Goal: Task Accomplishment & Management: Complete application form

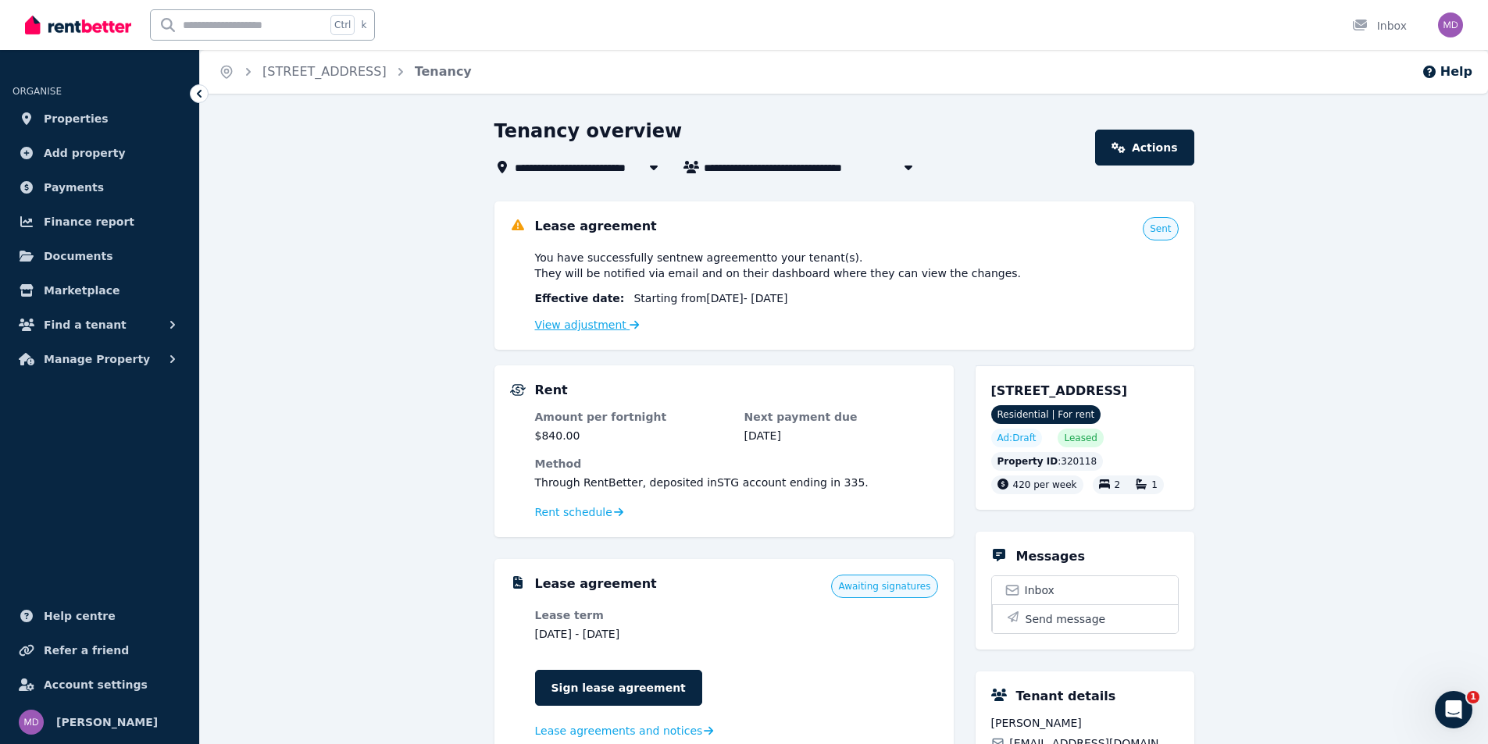
click at [587, 330] on link "View adjustment" at bounding box center [587, 325] width 105 height 12
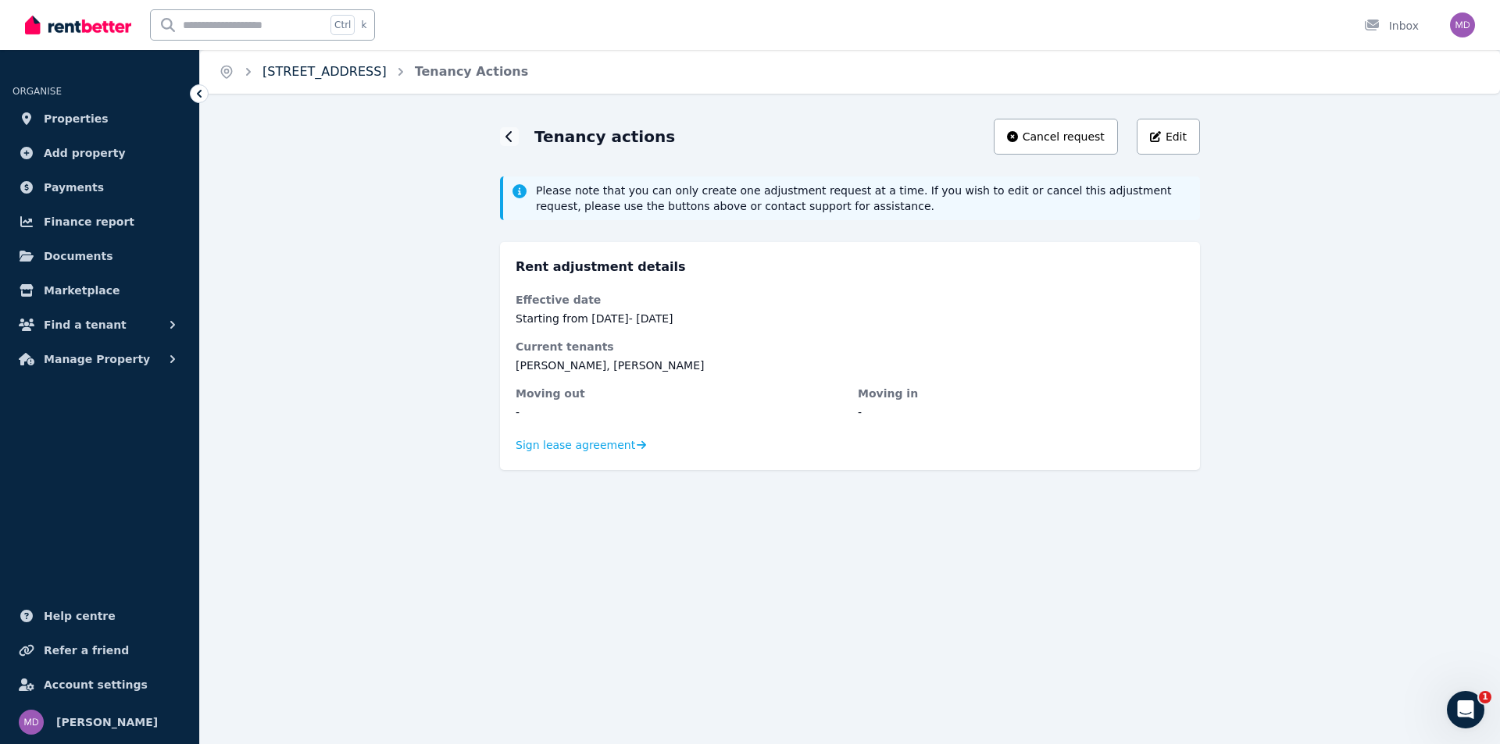
click at [270, 74] on link "13 Cringila Street, Cringila" at bounding box center [324, 71] width 124 height 15
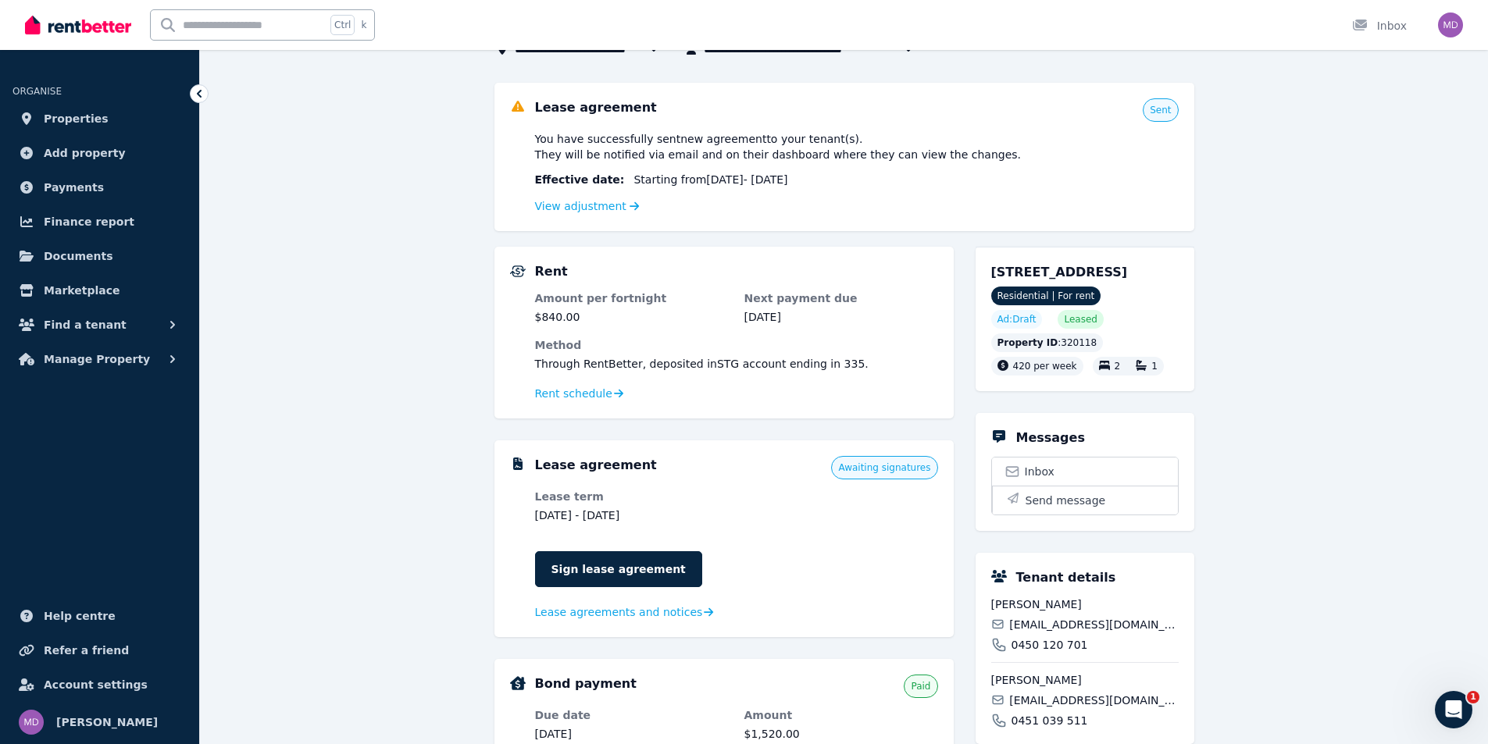
scroll to position [156, 0]
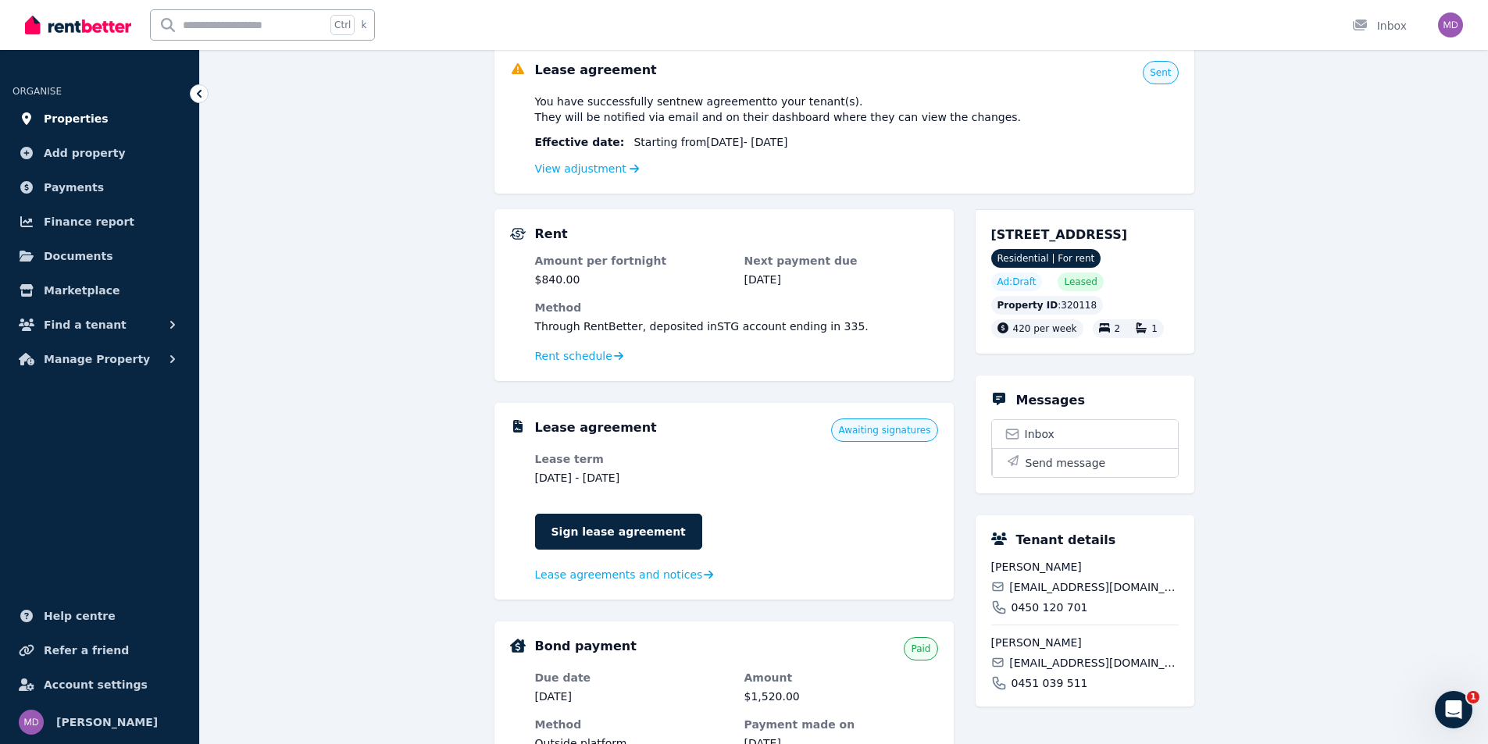
click at [47, 116] on span "Properties" at bounding box center [76, 118] width 65 height 19
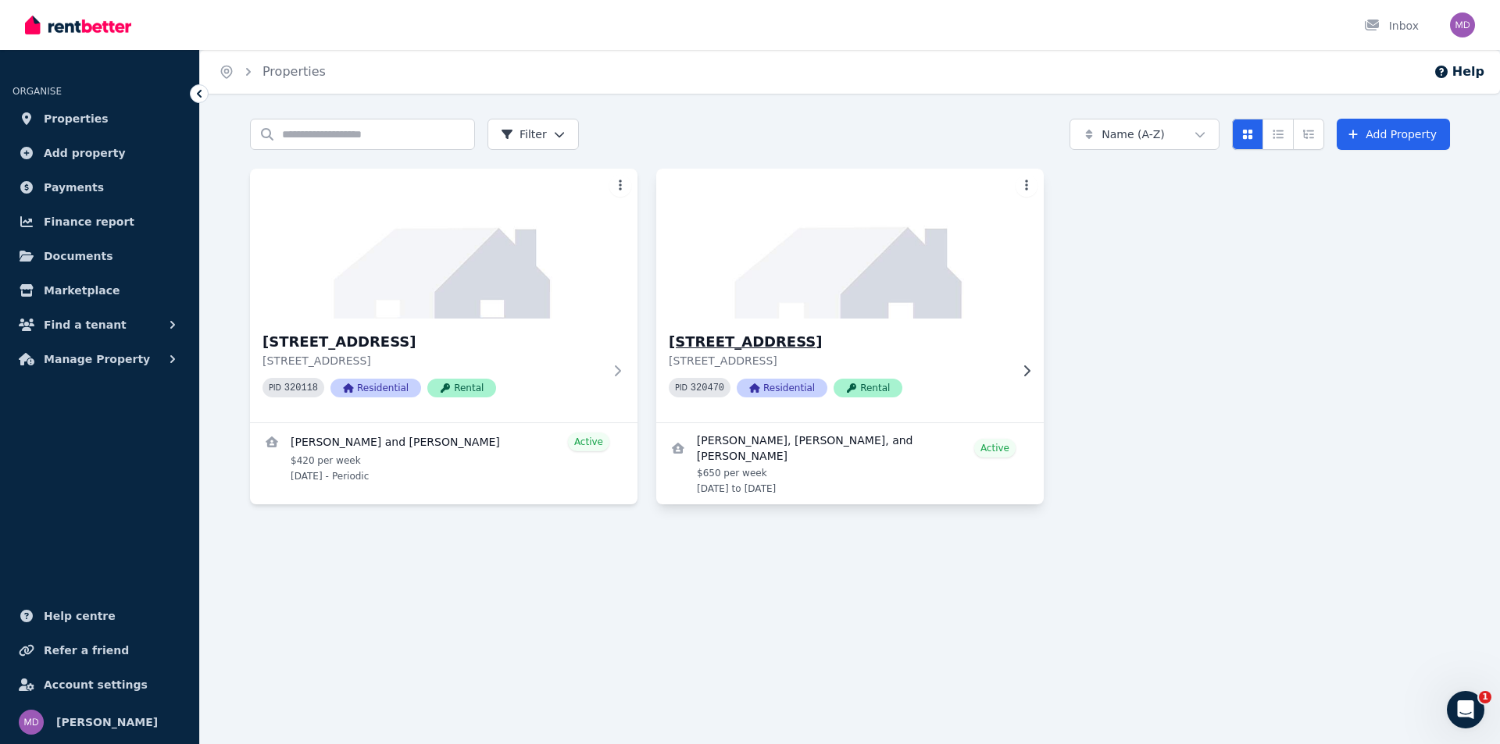
click at [1009, 365] on div "13 Cringila Street, Cringila 13 Cringila Street, Cringila NSW 2502 PID 320470 R…" at bounding box center [849, 371] width 387 height 104
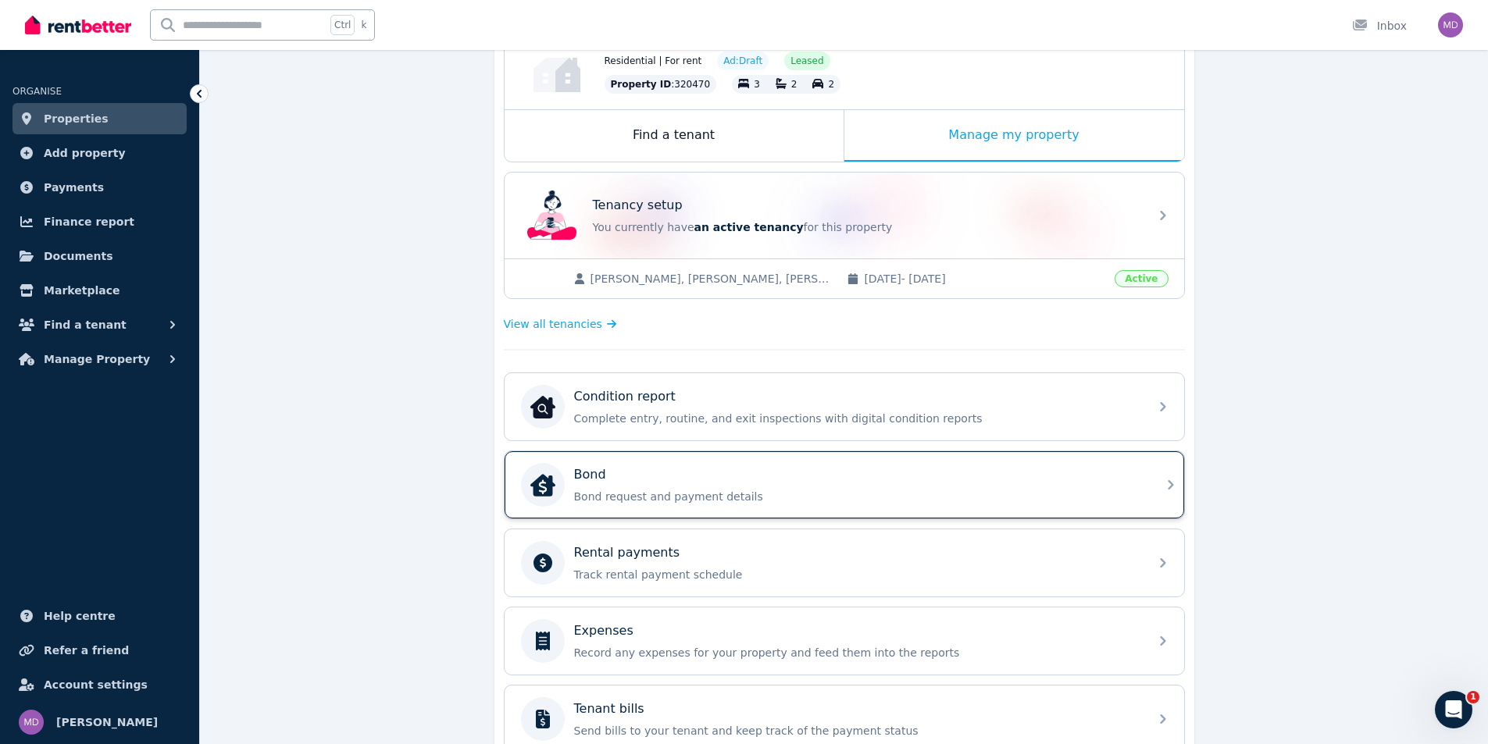
scroll to position [43, 0]
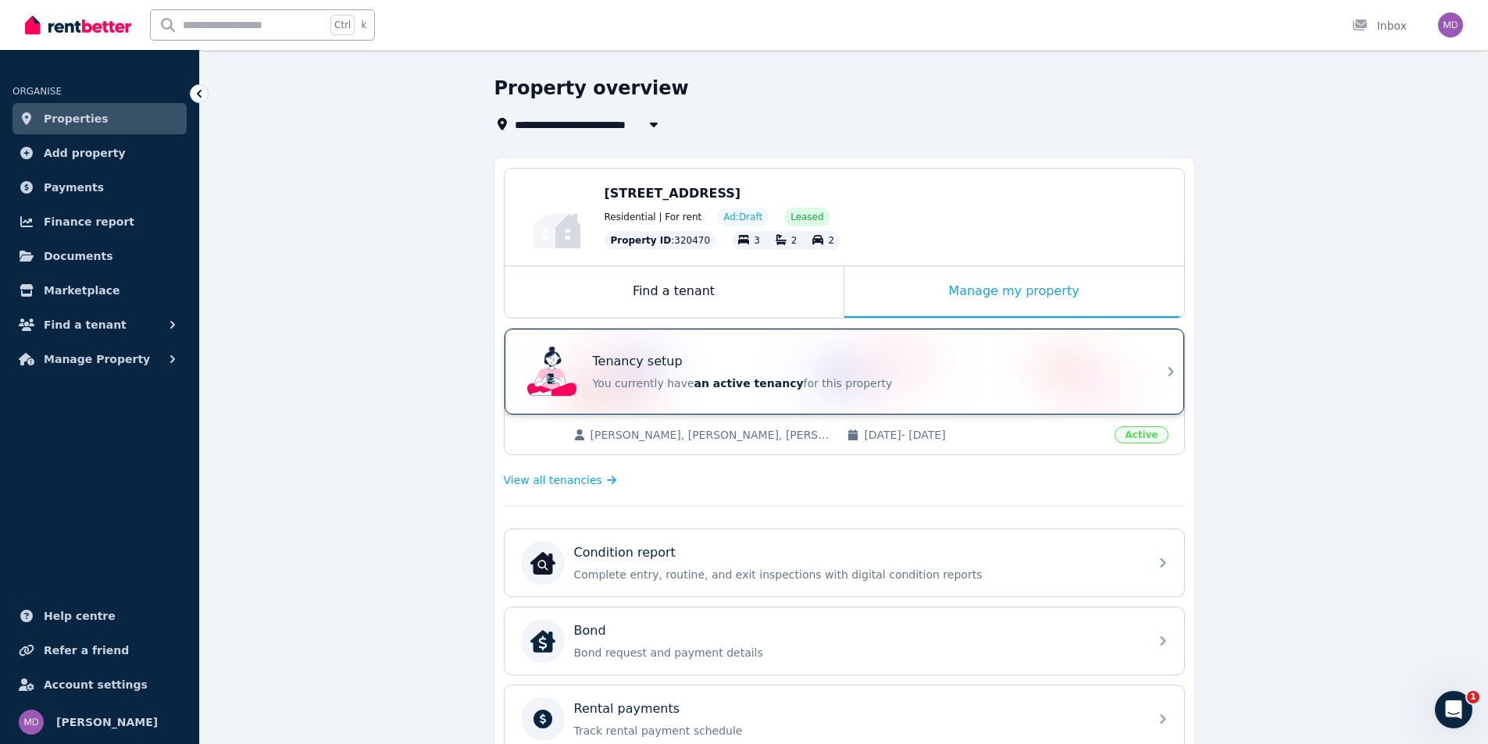
click at [980, 360] on div "Tenancy setup" at bounding box center [866, 361] width 547 height 19
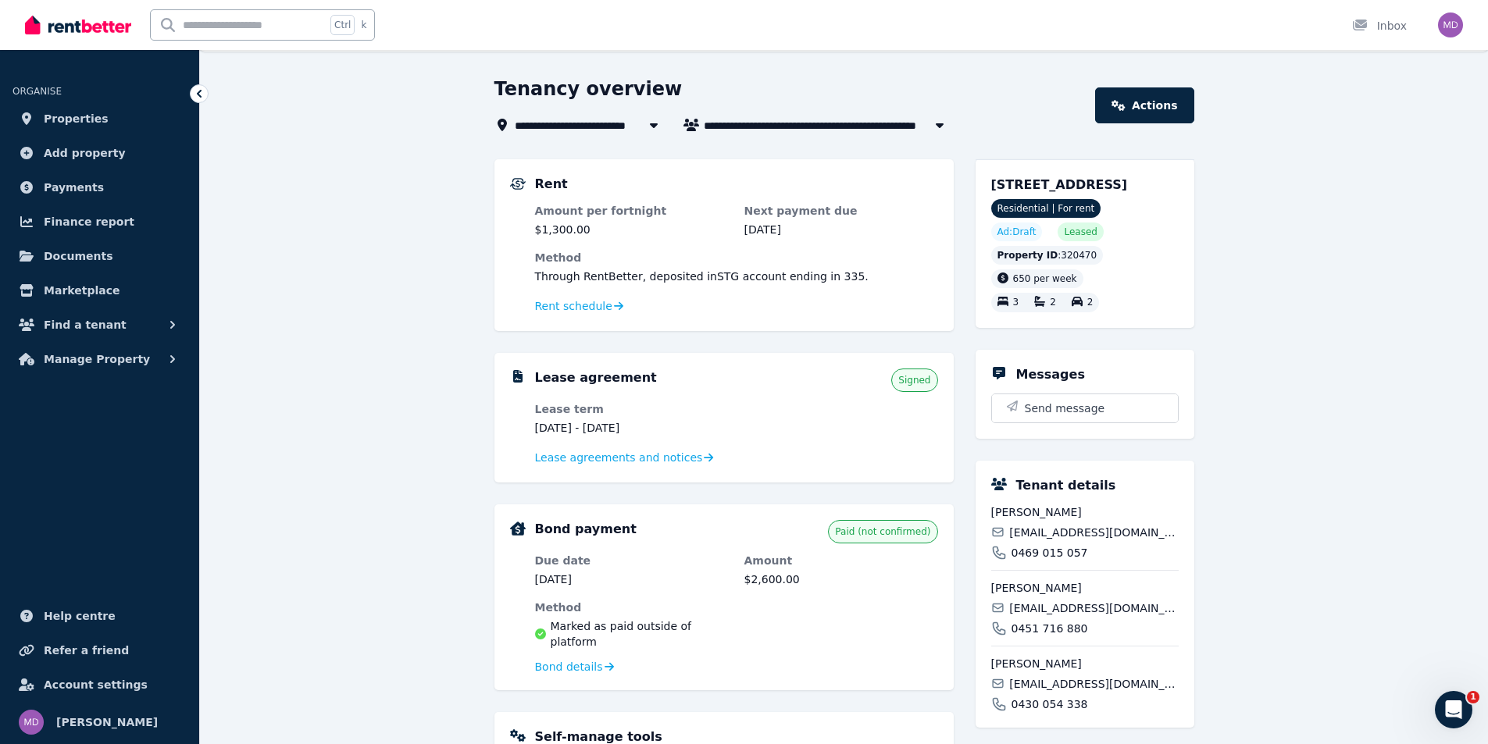
scroll to position [78, 0]
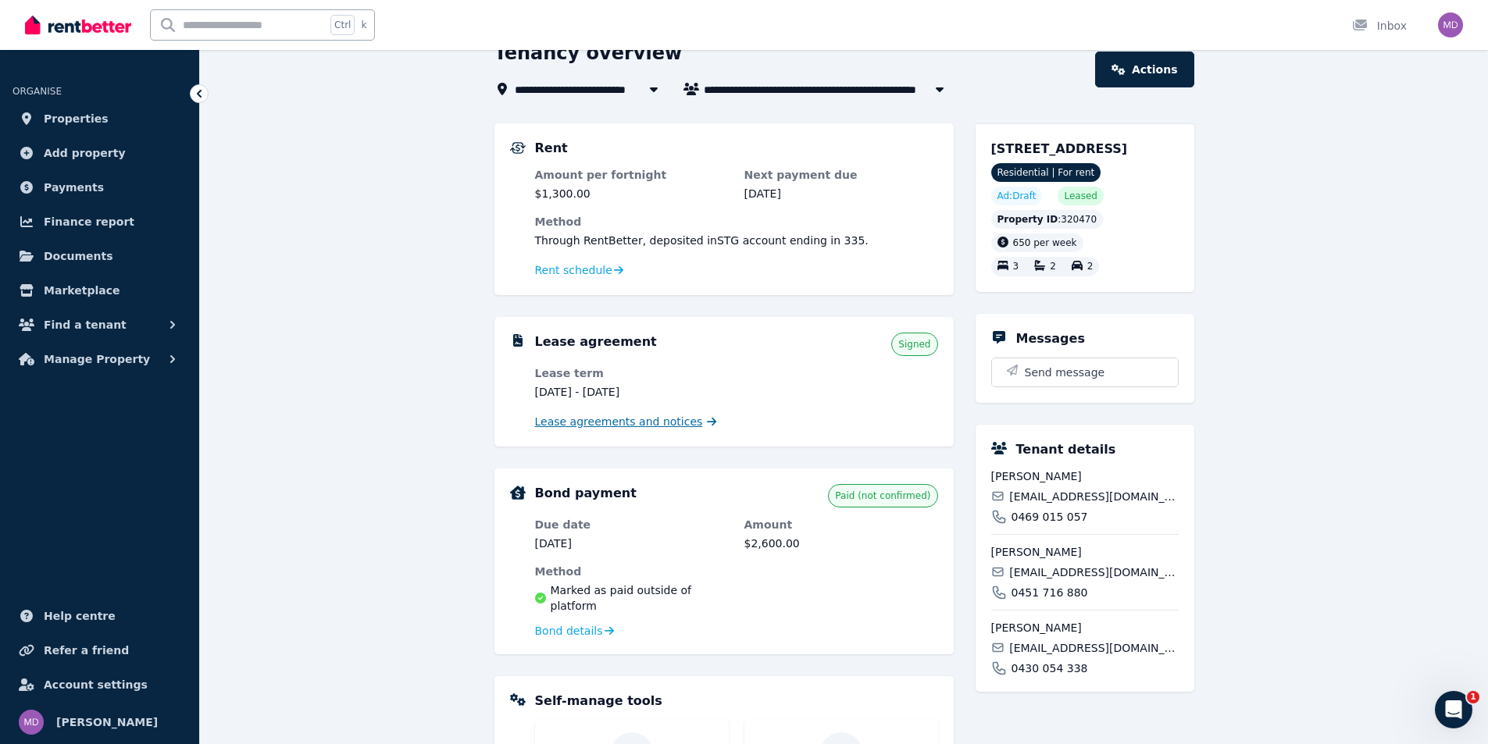
click at [623, 426] on span "Lease agreements and notices" at bounding box center [619, 422] width 168 height 16
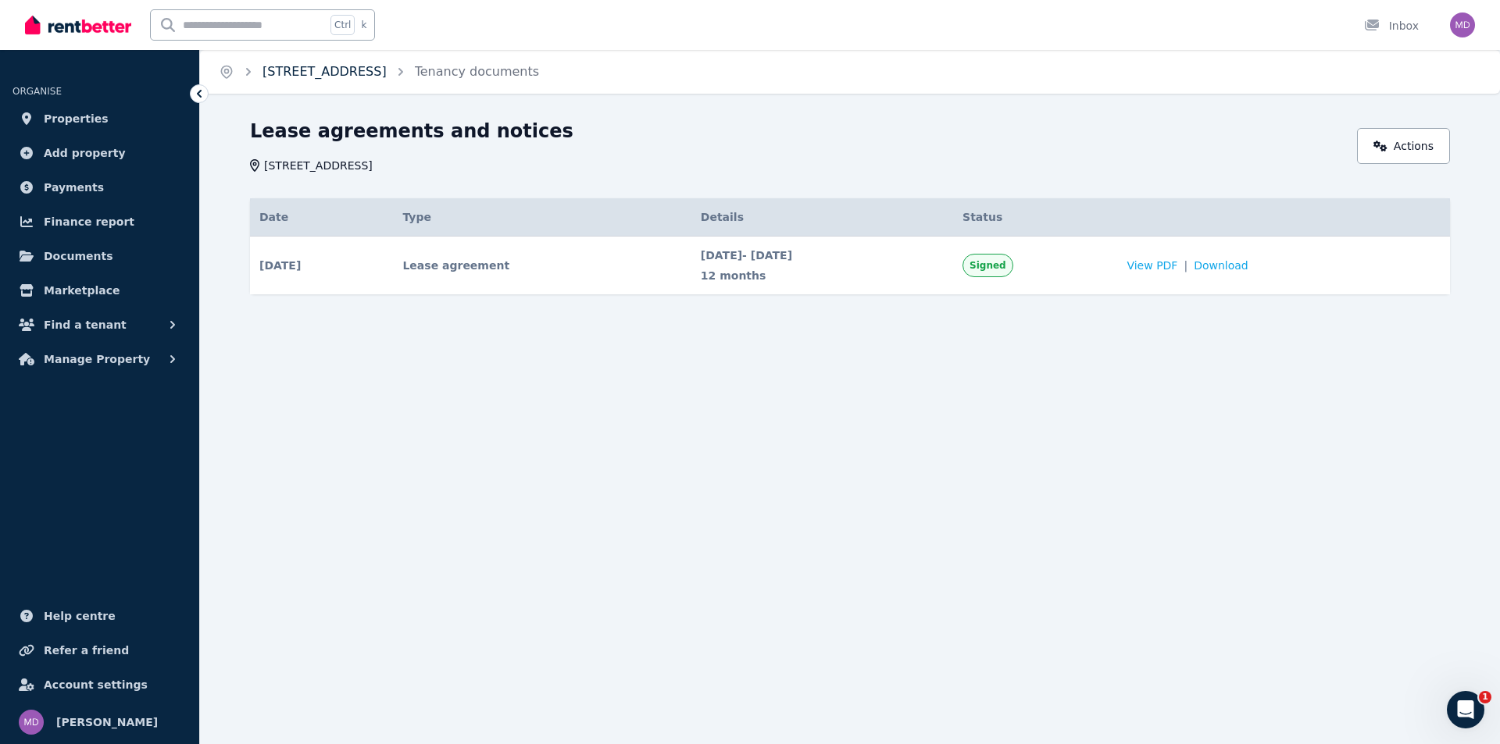
click at [359, 77] on link "13 Cringila Street, Cringila" at bounding box center [324, 71] width 124 height 15
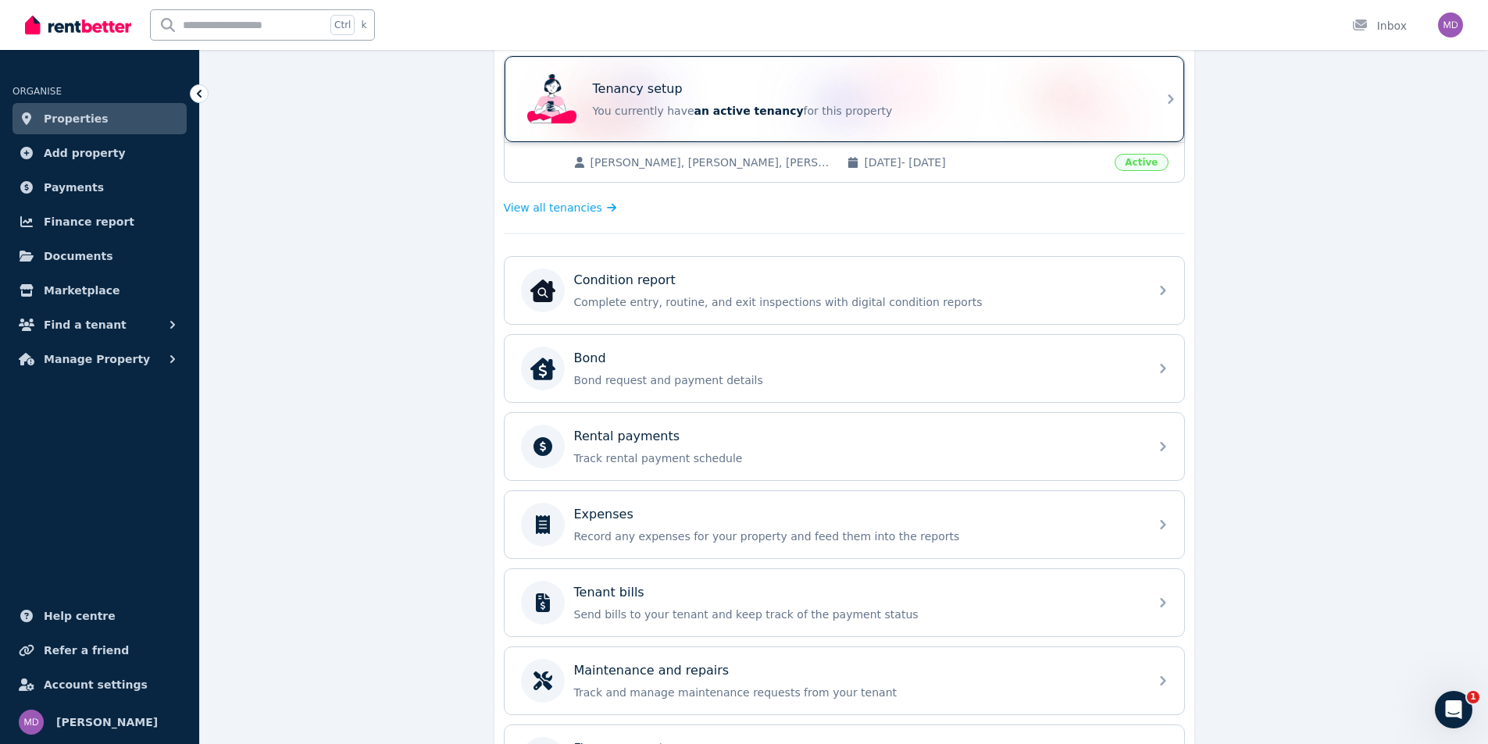
scroll to position [121, 0]
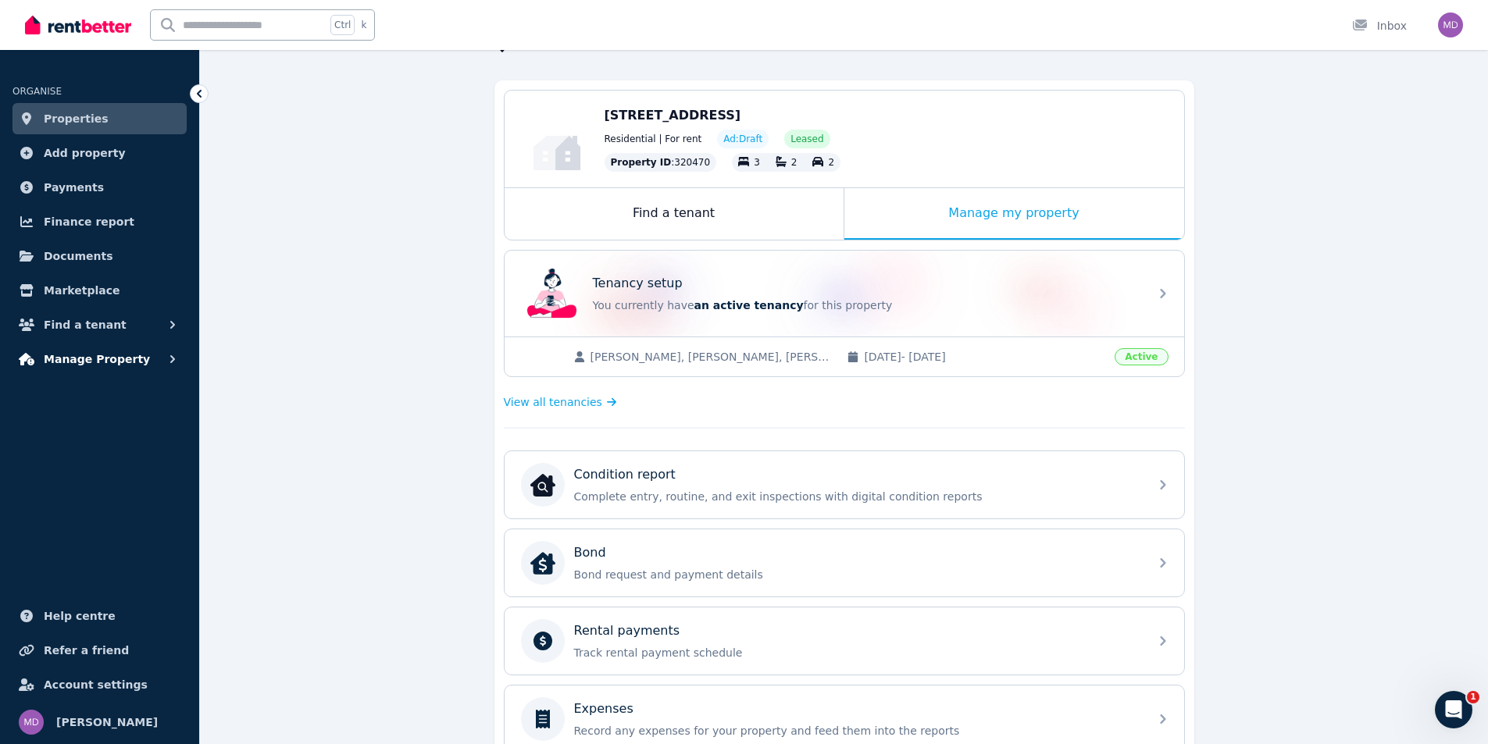
click at [61, 358] on span "Manage Property" at bounding box center [97, 359] width 106 height 19
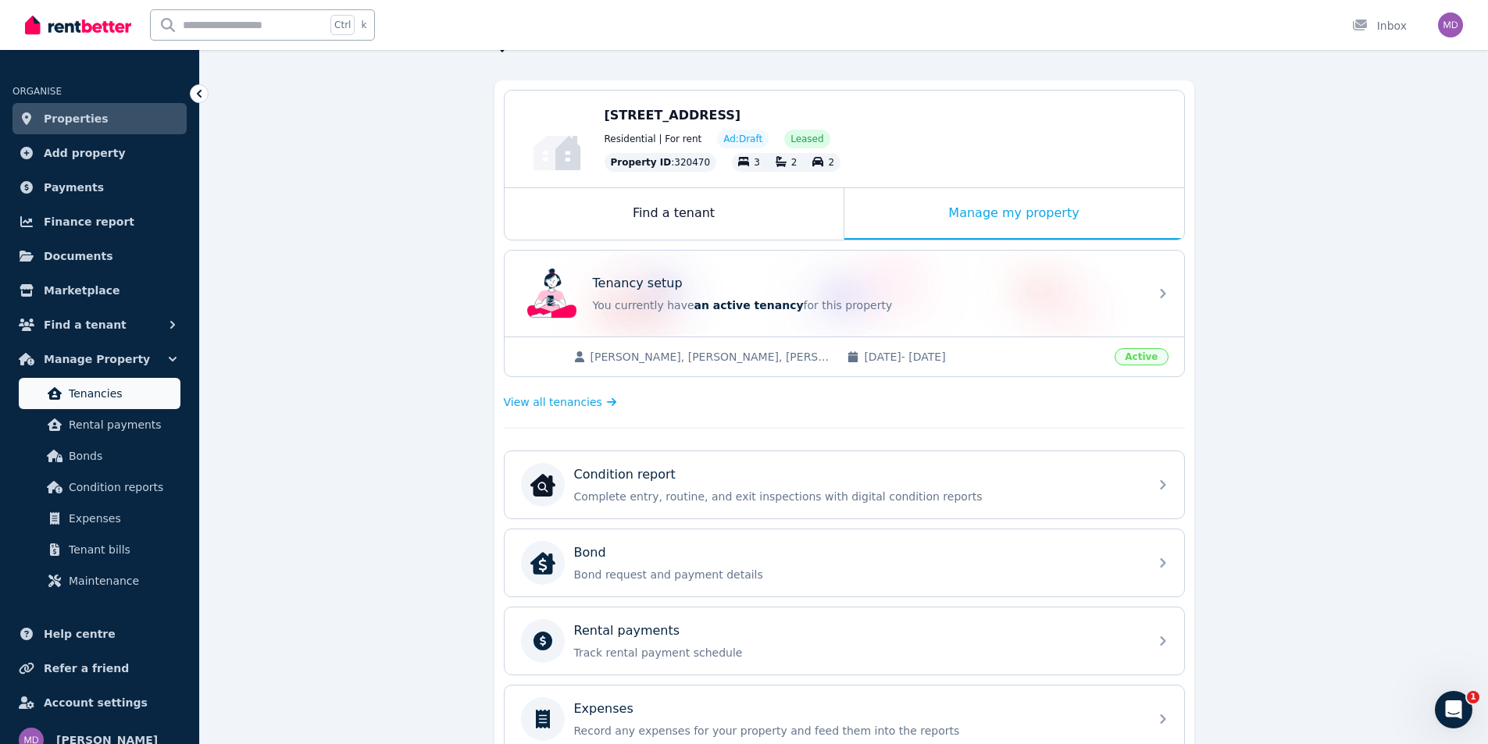
click at [127, 390] on span "Tenancies" at bounding box center [121, 393] width 105 height 19
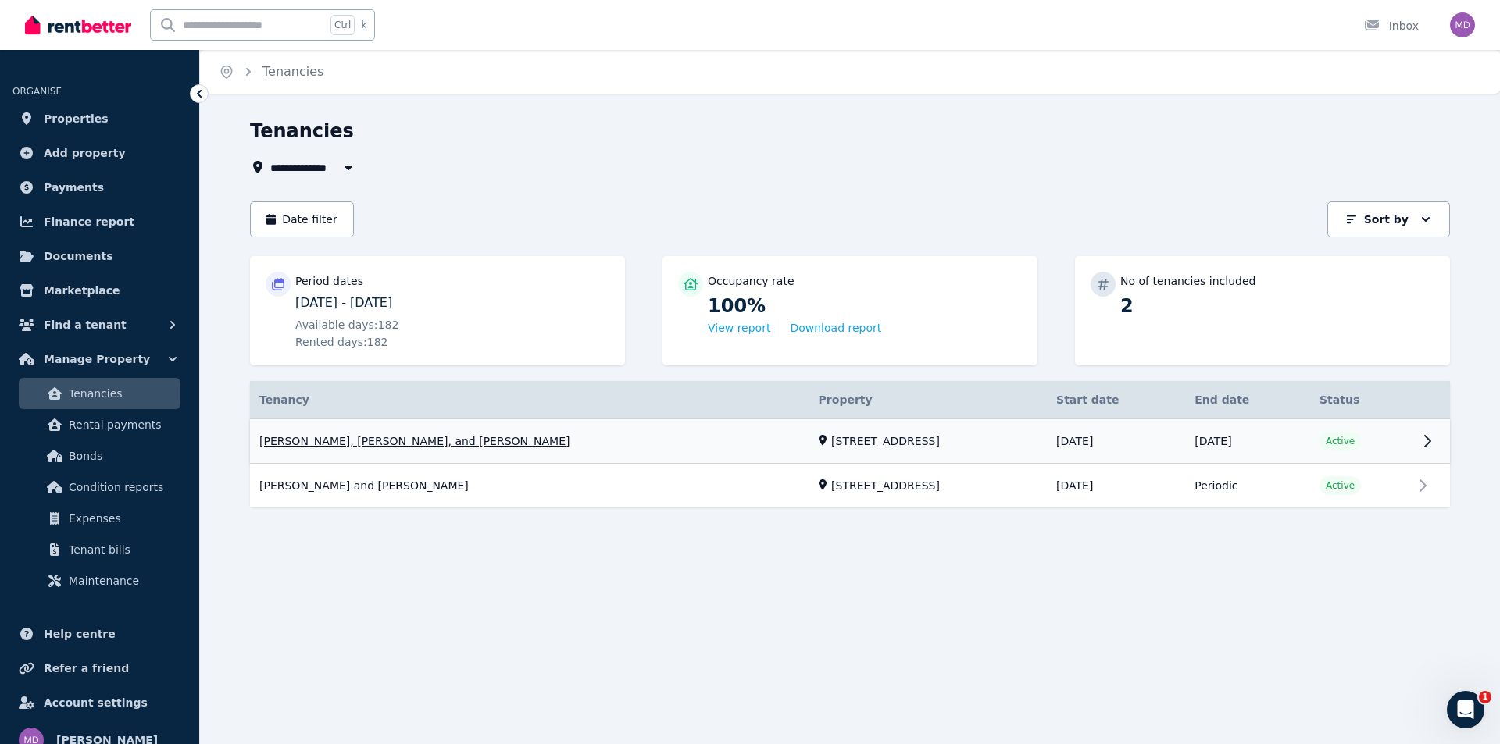
click at [1039, 444] on link "View property details" at bounding box center [850, 441] width 1200 height 45
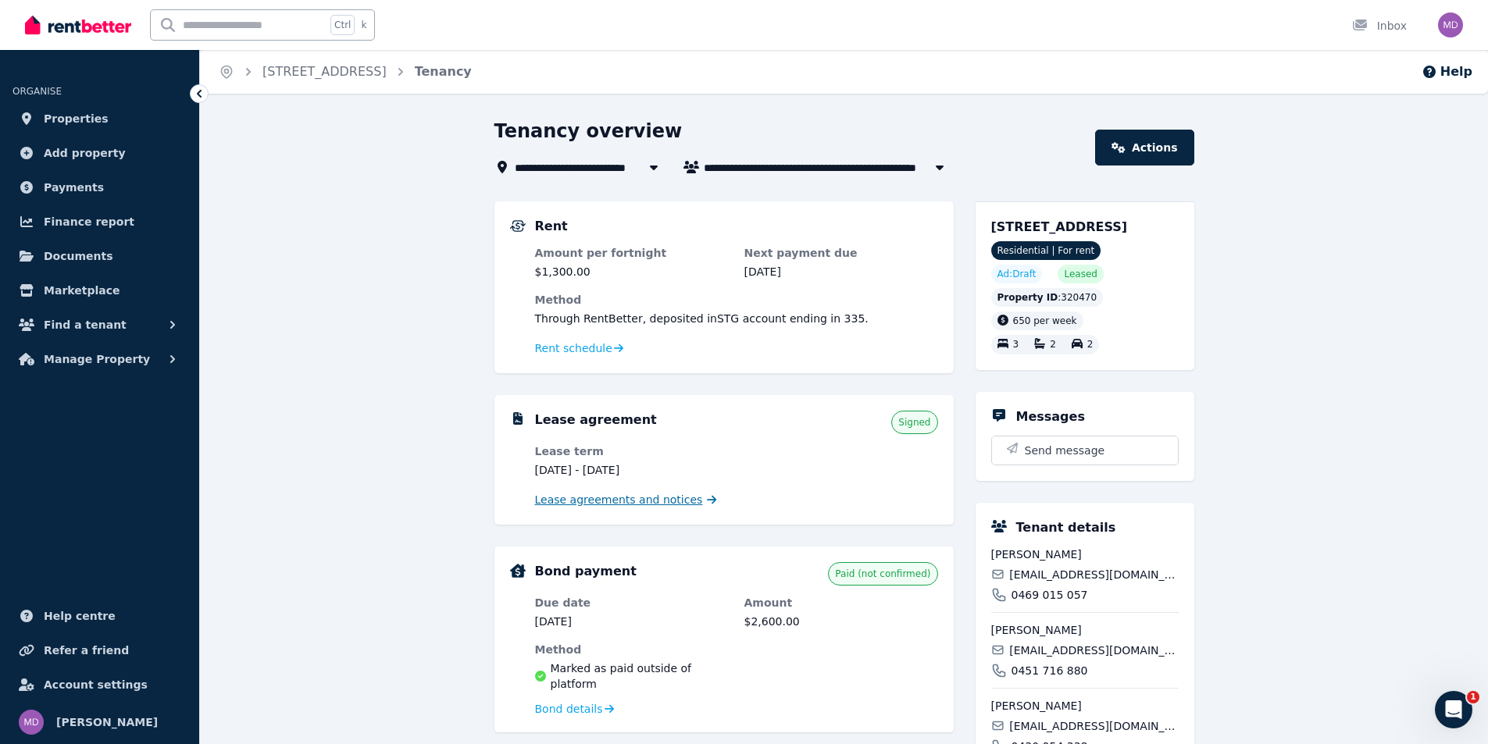
click at [605, 505] on span "Lease agreements and notices" at bounding box center [619, 500] width 168 height 16
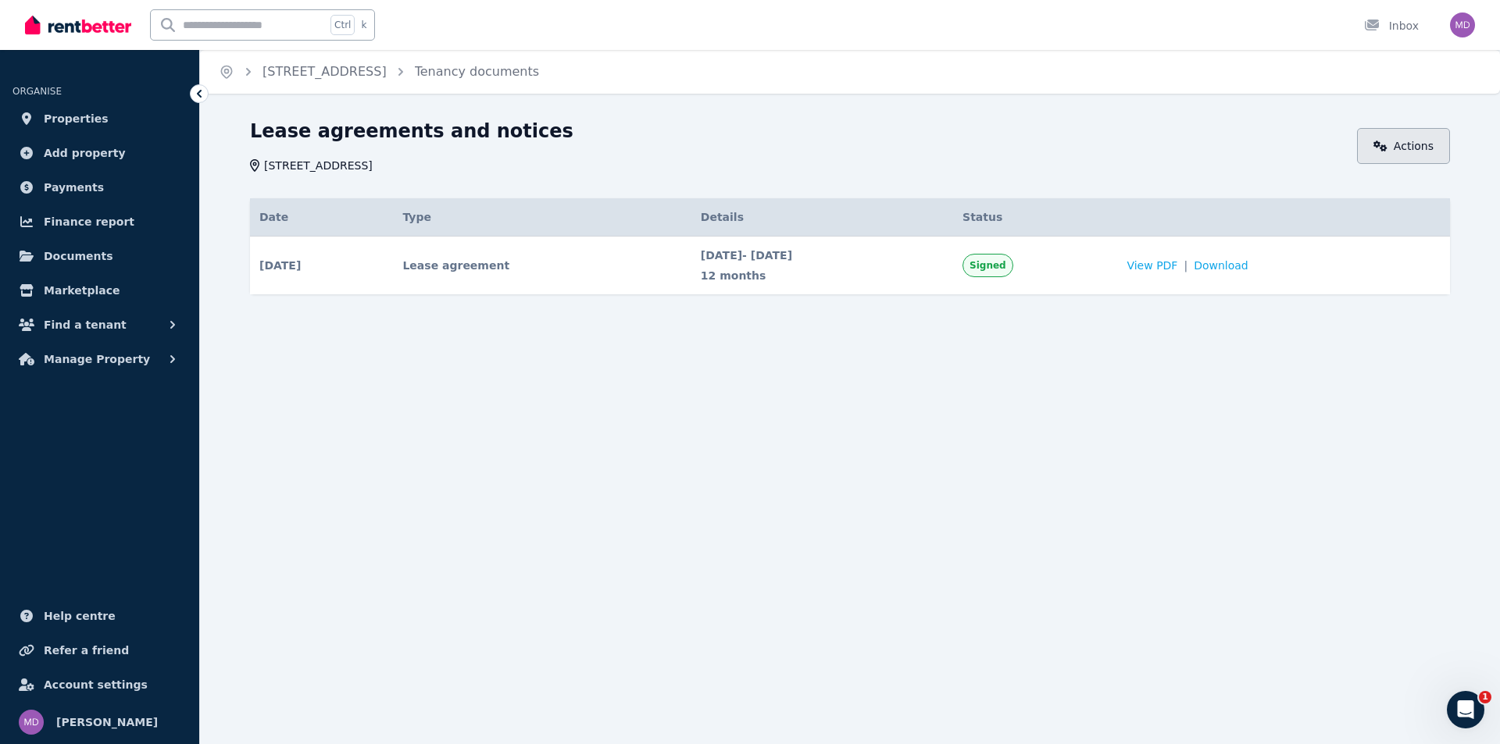
click at [1419, 143] on link "Actions" at bounding box center [1403, 146] width 93 height 36
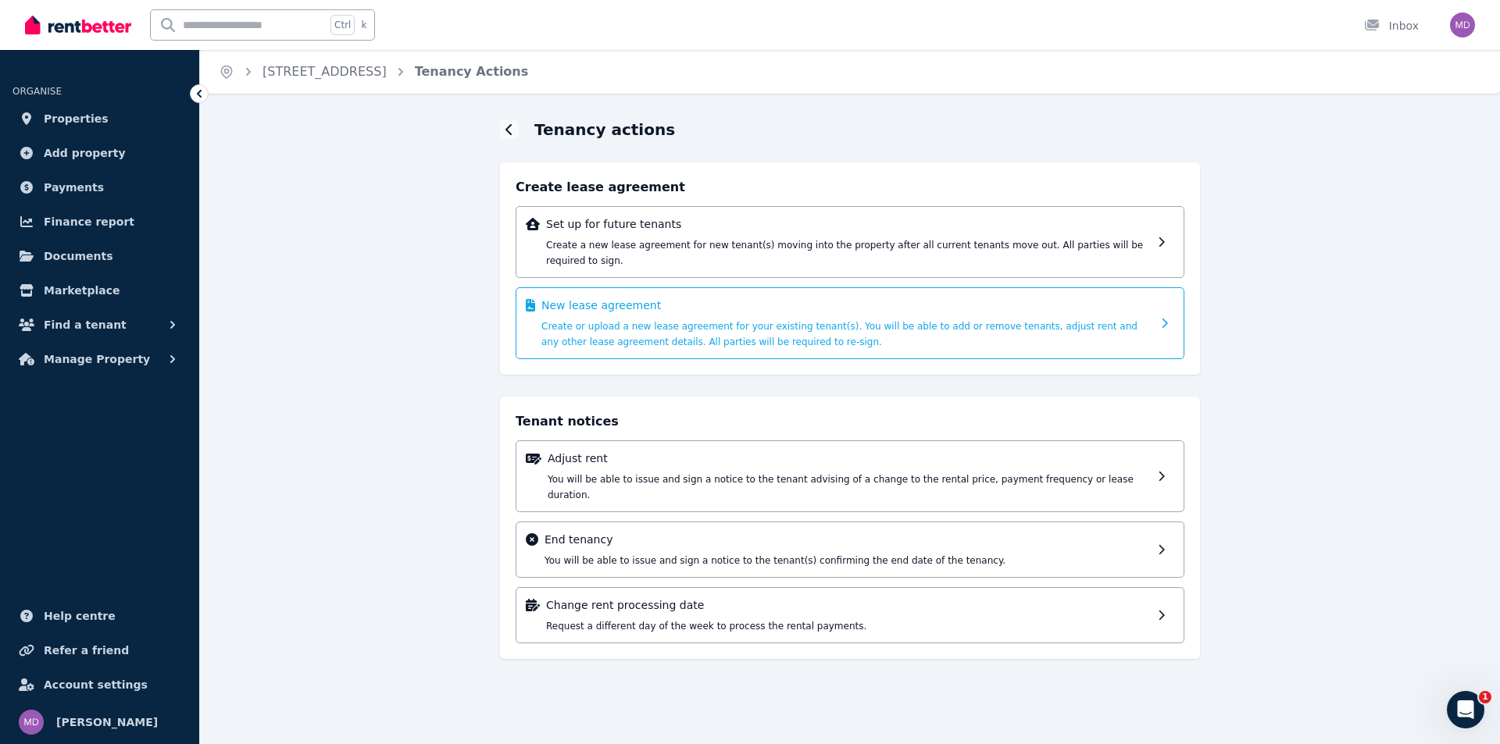
click at [1089, 329] on div "New lease agreement Create or upload a new lease agreement for your existing te…" at bounding box center [846, 324] width 610 height 52
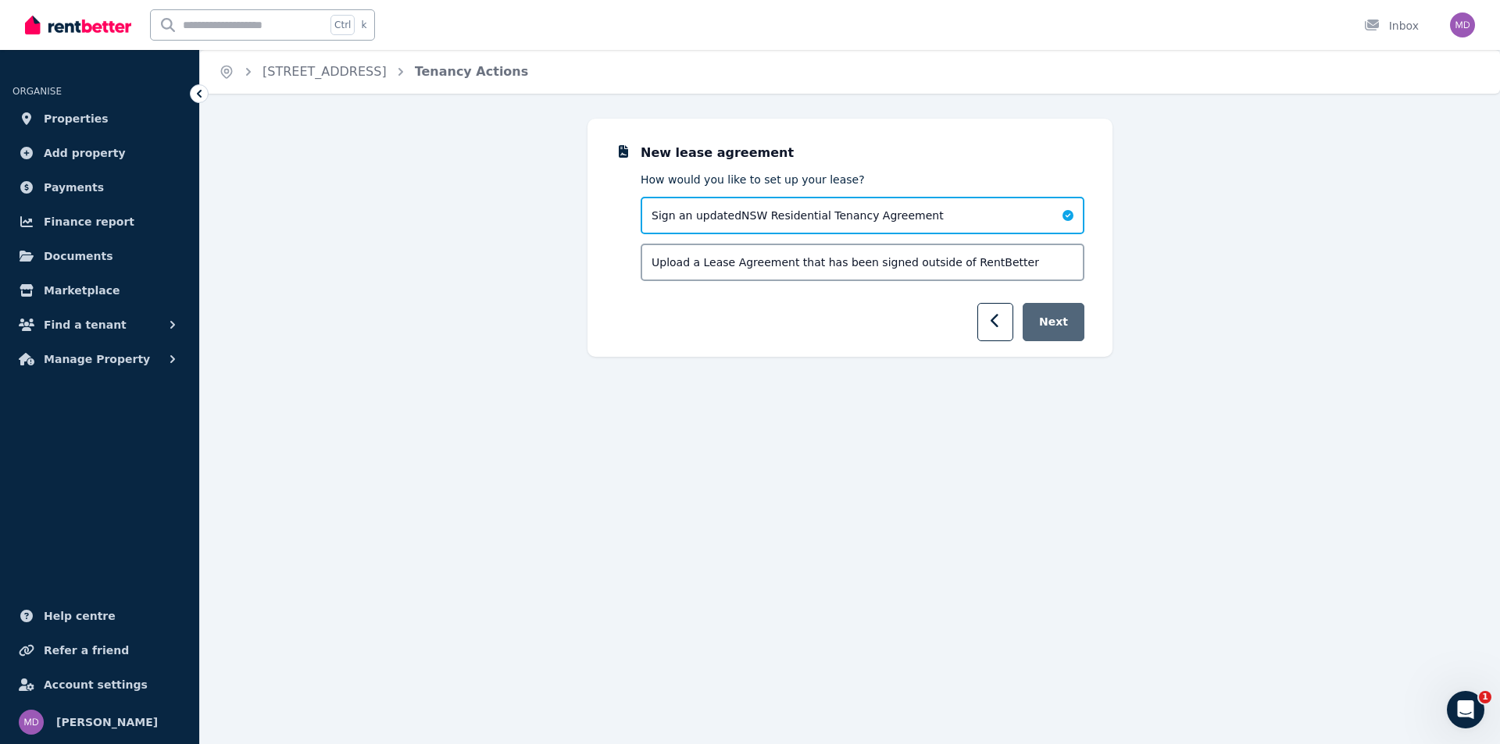
click at [1054, 332] on button "Next" at bounding box center [1054, 322] width 62 height 38
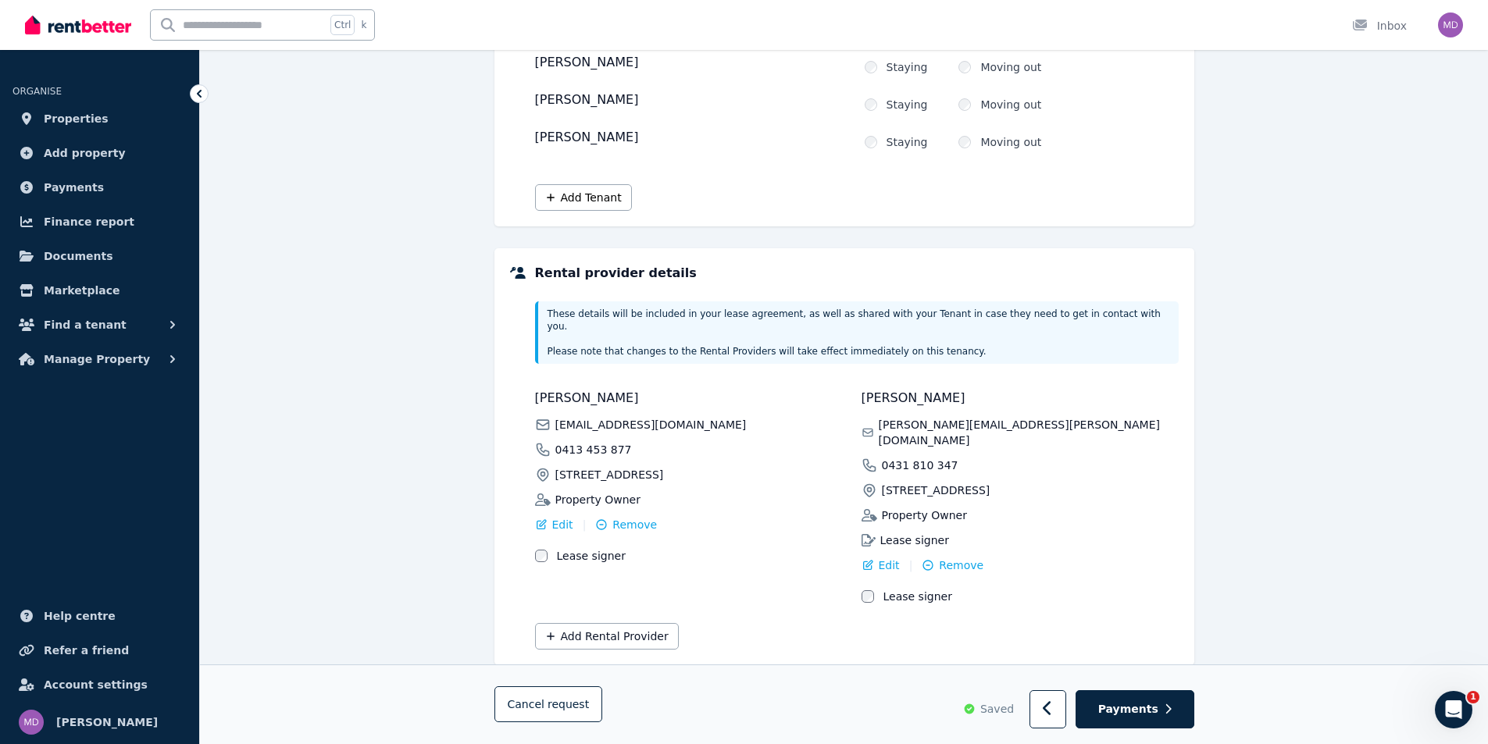
scroll to position [254, 0]
click at [1134, 703] on span "Payments" at bounding box center [1128, 710] width 60 height 16
select select "**********"
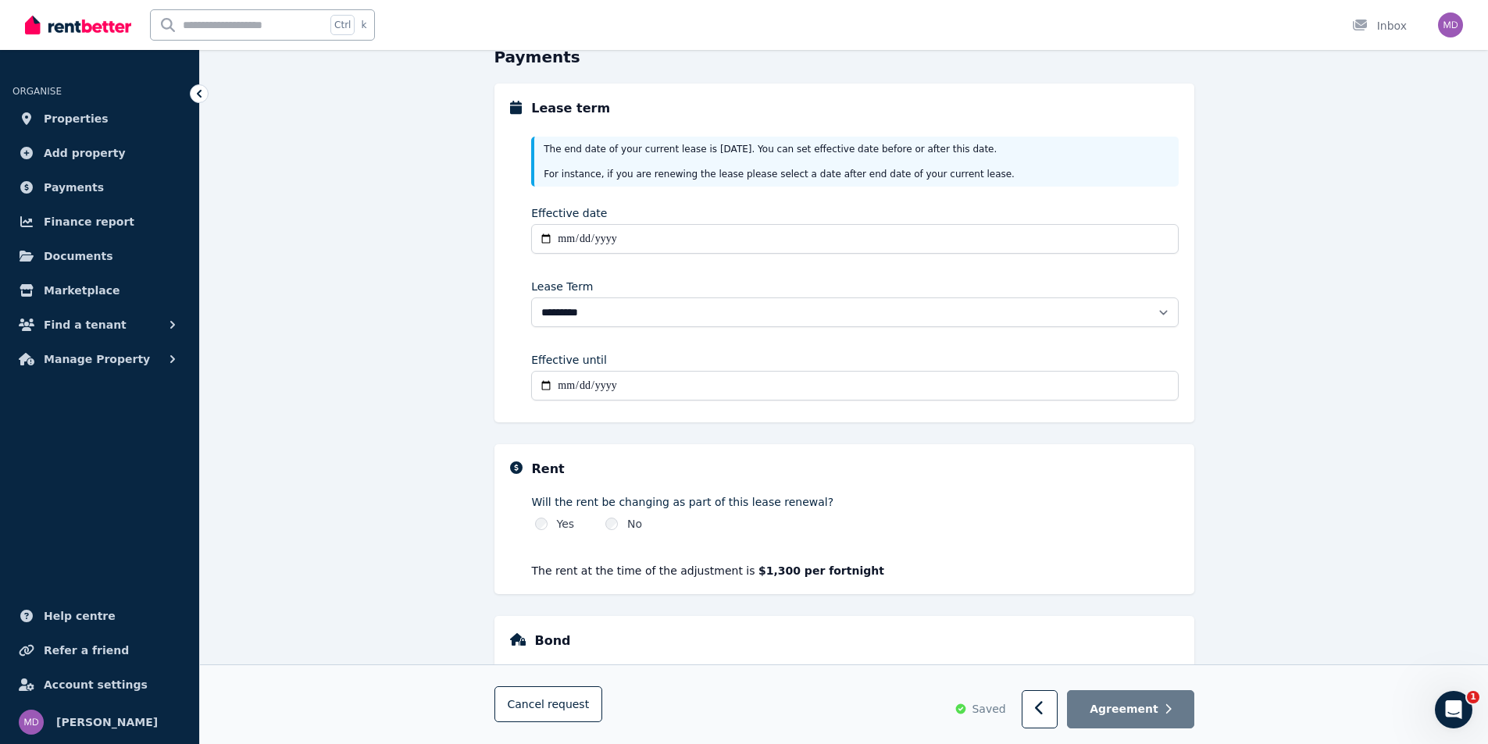
scroll to position [20, 0]
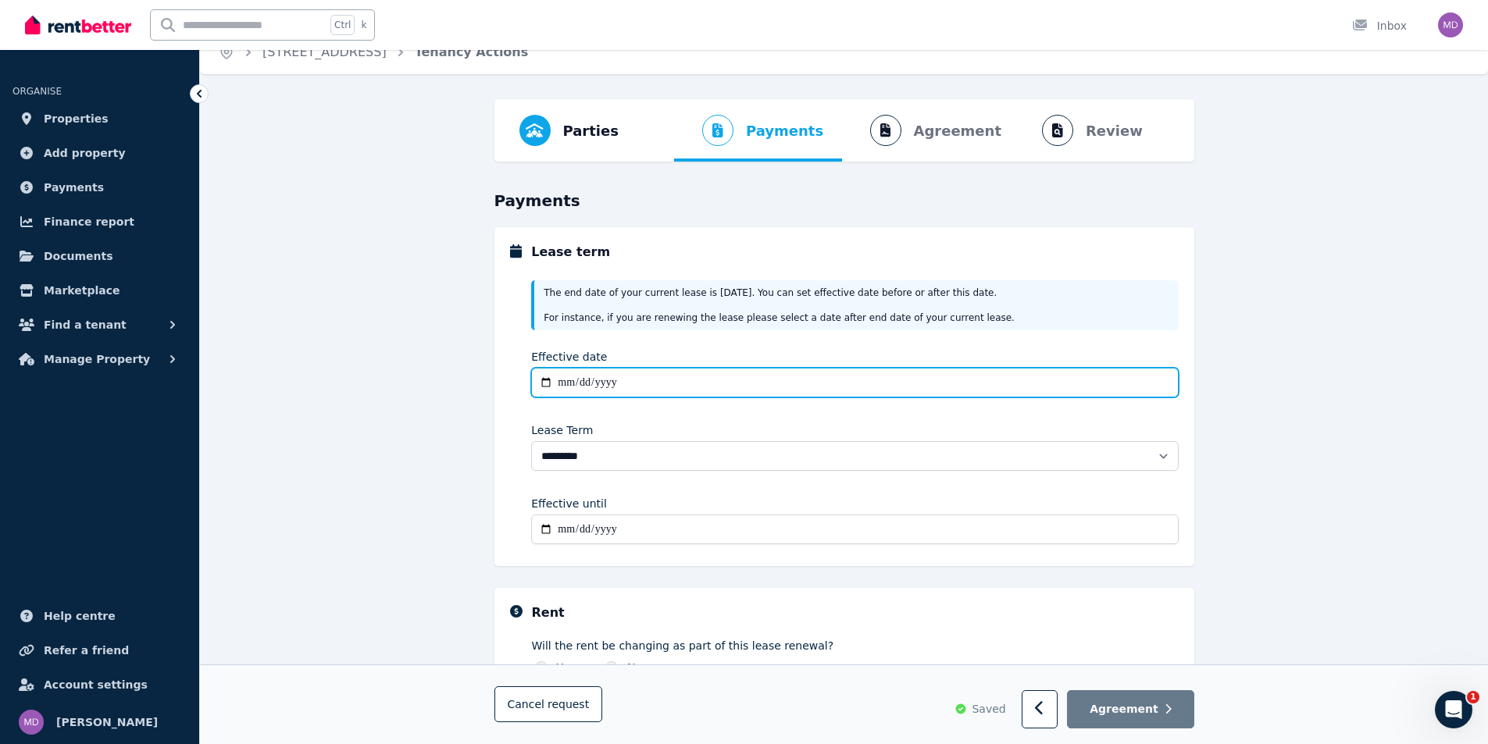
click at [654, 387] on input "Effective date" at bounding box center [854, 383] width 647 height 30
type input "**********"
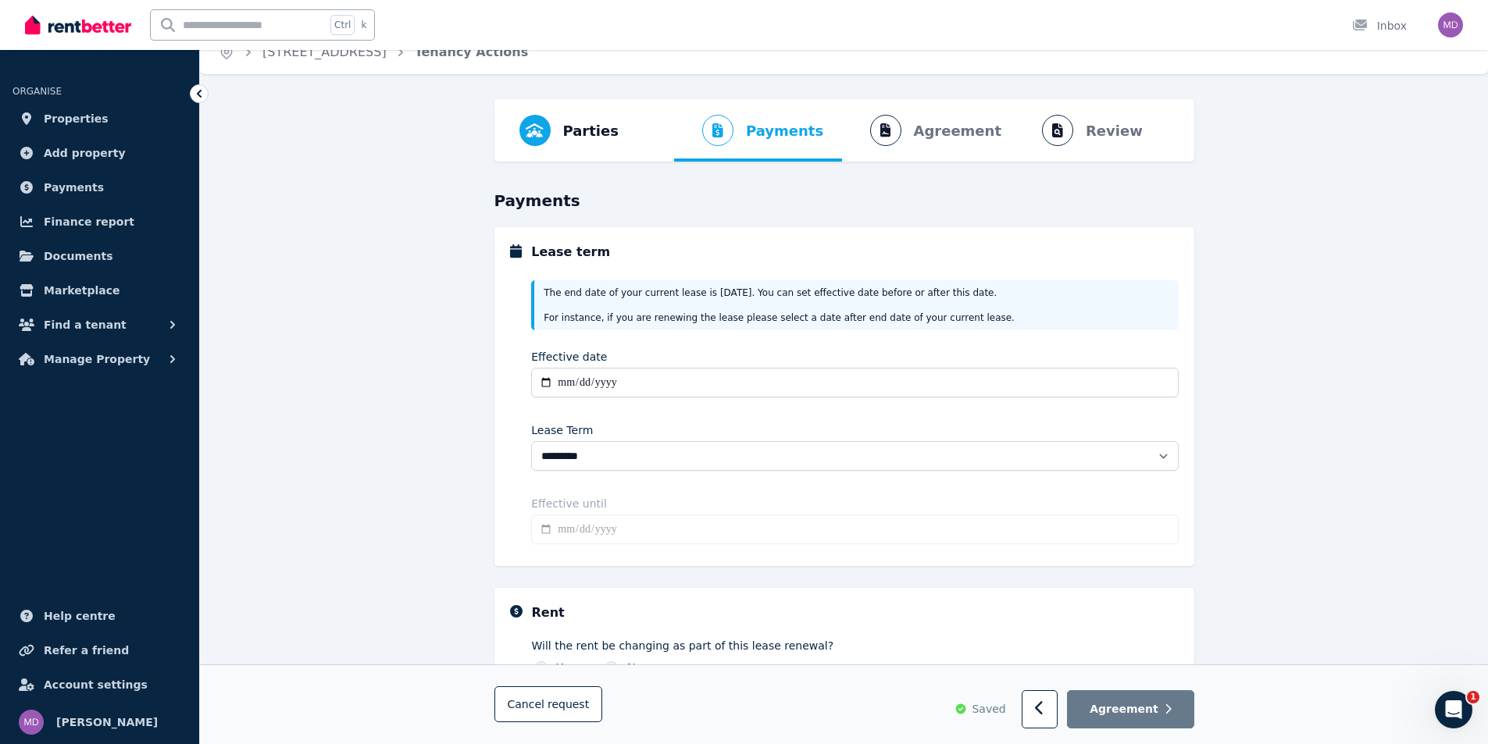
click at [572, 538] on input "Effective until" at bounding box center [854, 530] width 647 height 30
type input "**********"
click at [437, 476] on div "**********" at bounding box center [844, 558] width 1288 height 919
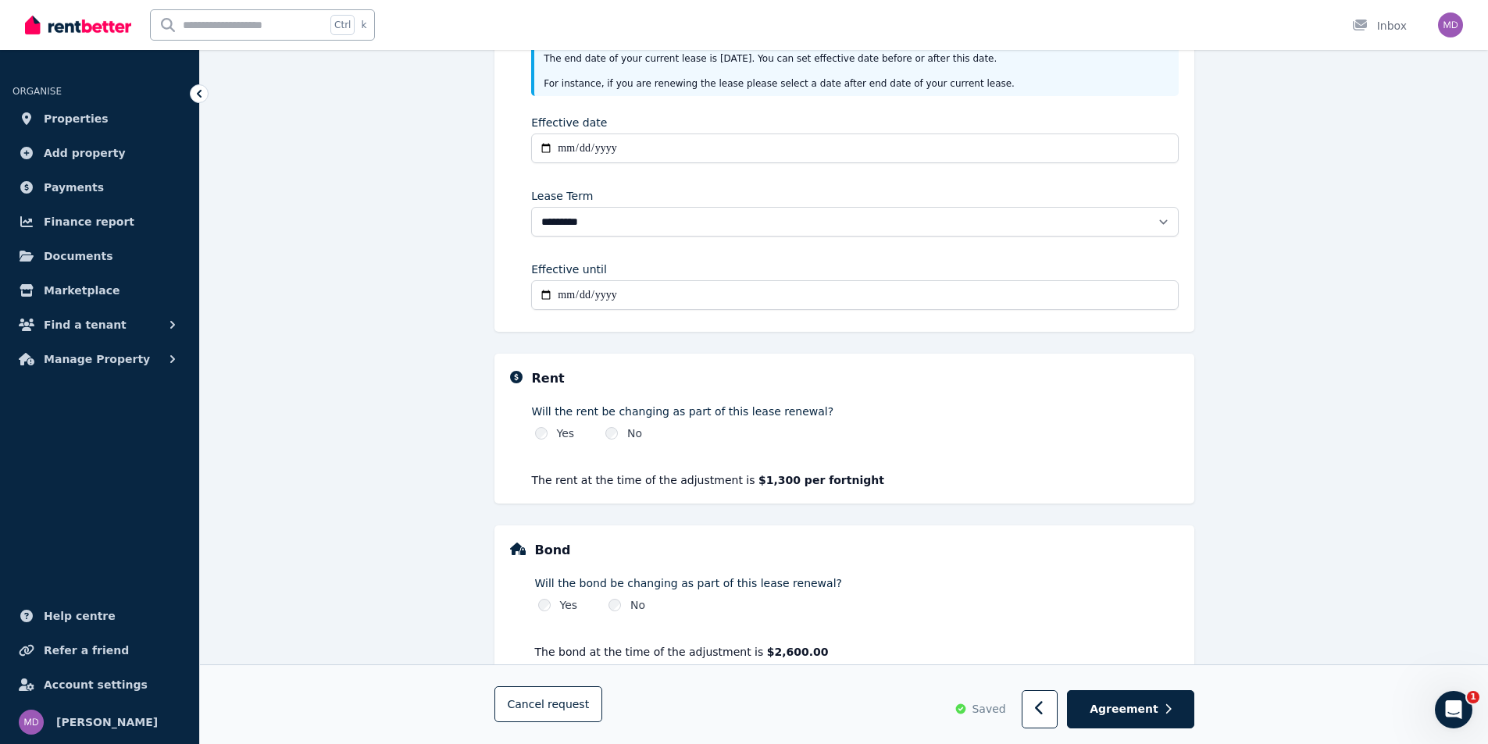
scroll to position [293, 0]
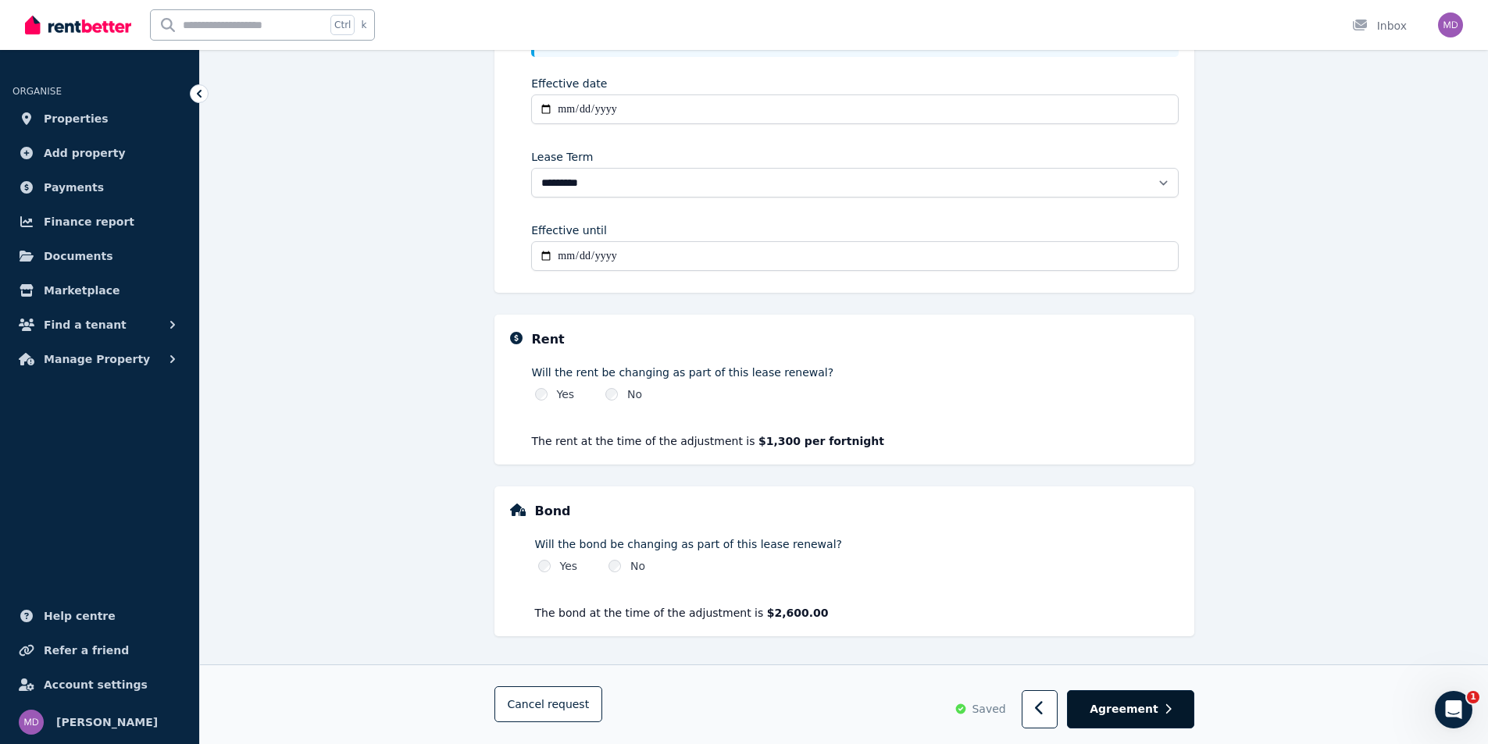
click at [1137, 714] on span "Agreement" at bounding box center [1124, 709] width 69 height 16
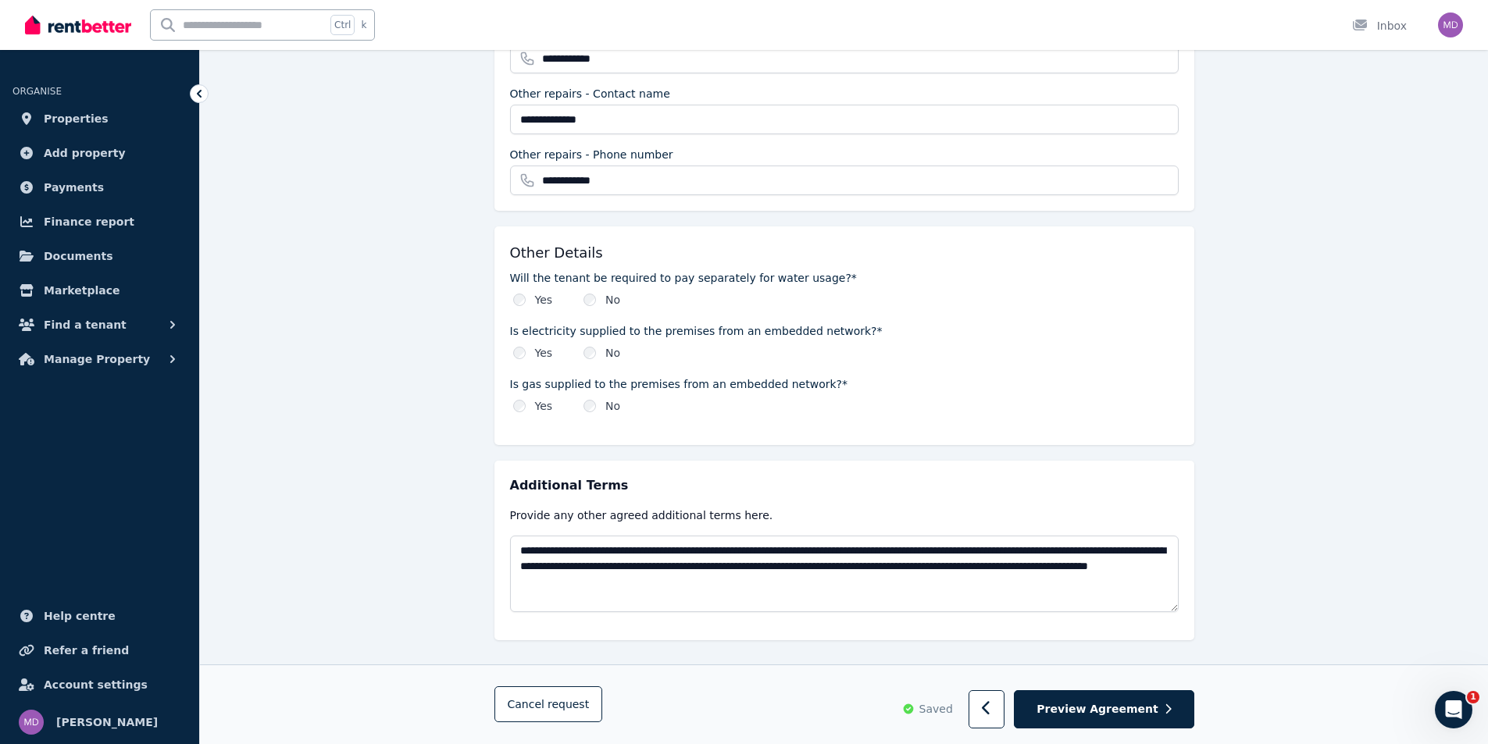
scroll to position [1672, 0]
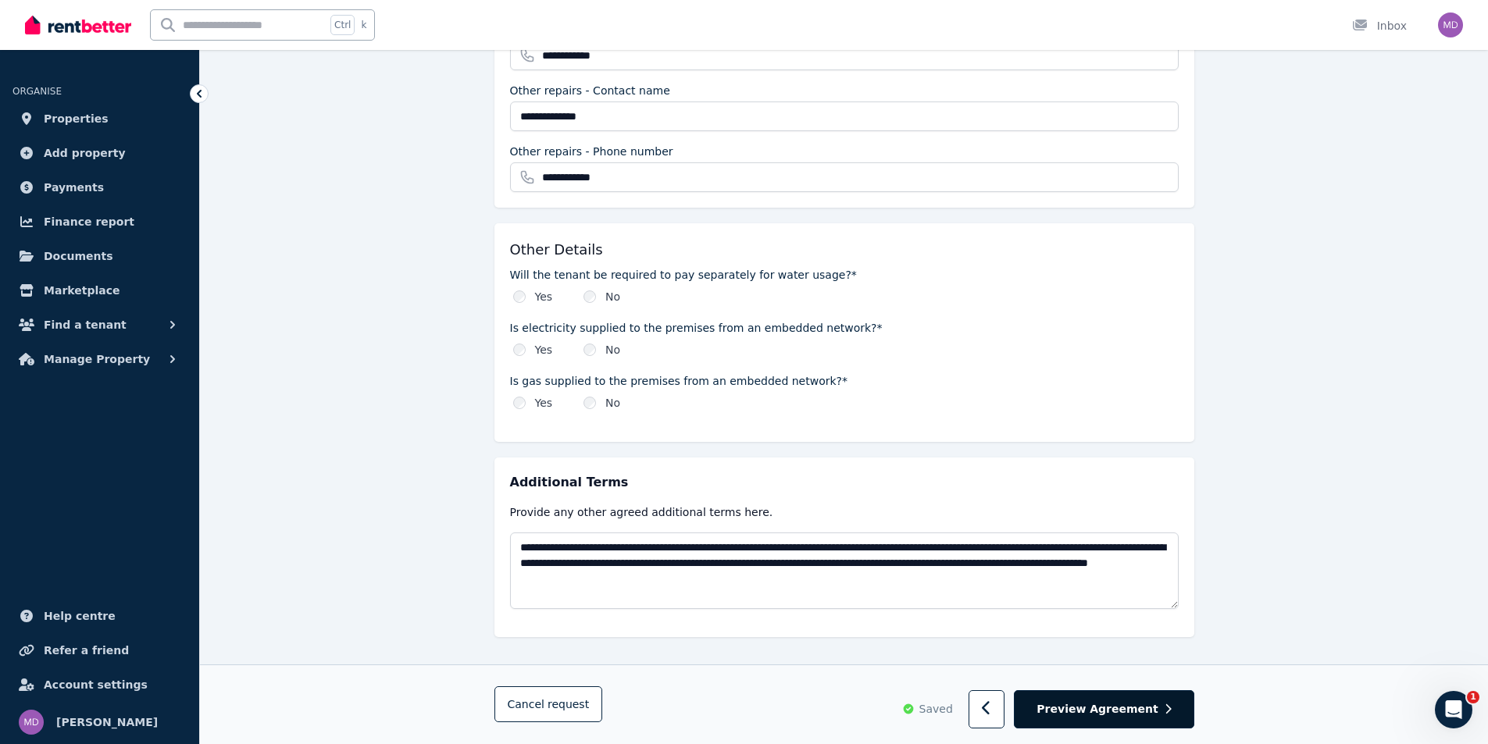
click at [1145, 712] on span "Preview Agreement" at bounding box center [1097, 710] width 121 height 16
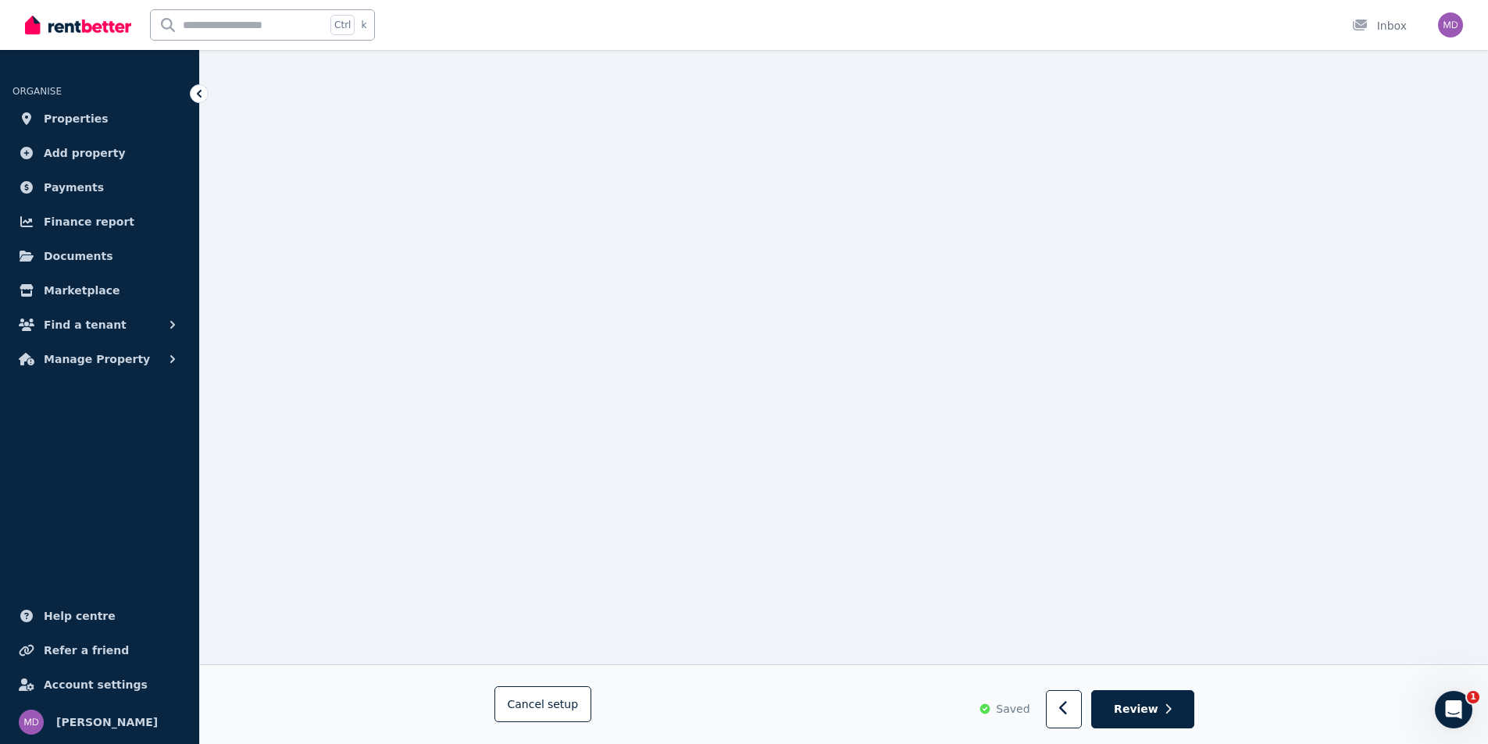
scroll to position [4765, 0]
click at [1163, 728] on button "Review" at bounding box center [1142, 710] width 102 height 38
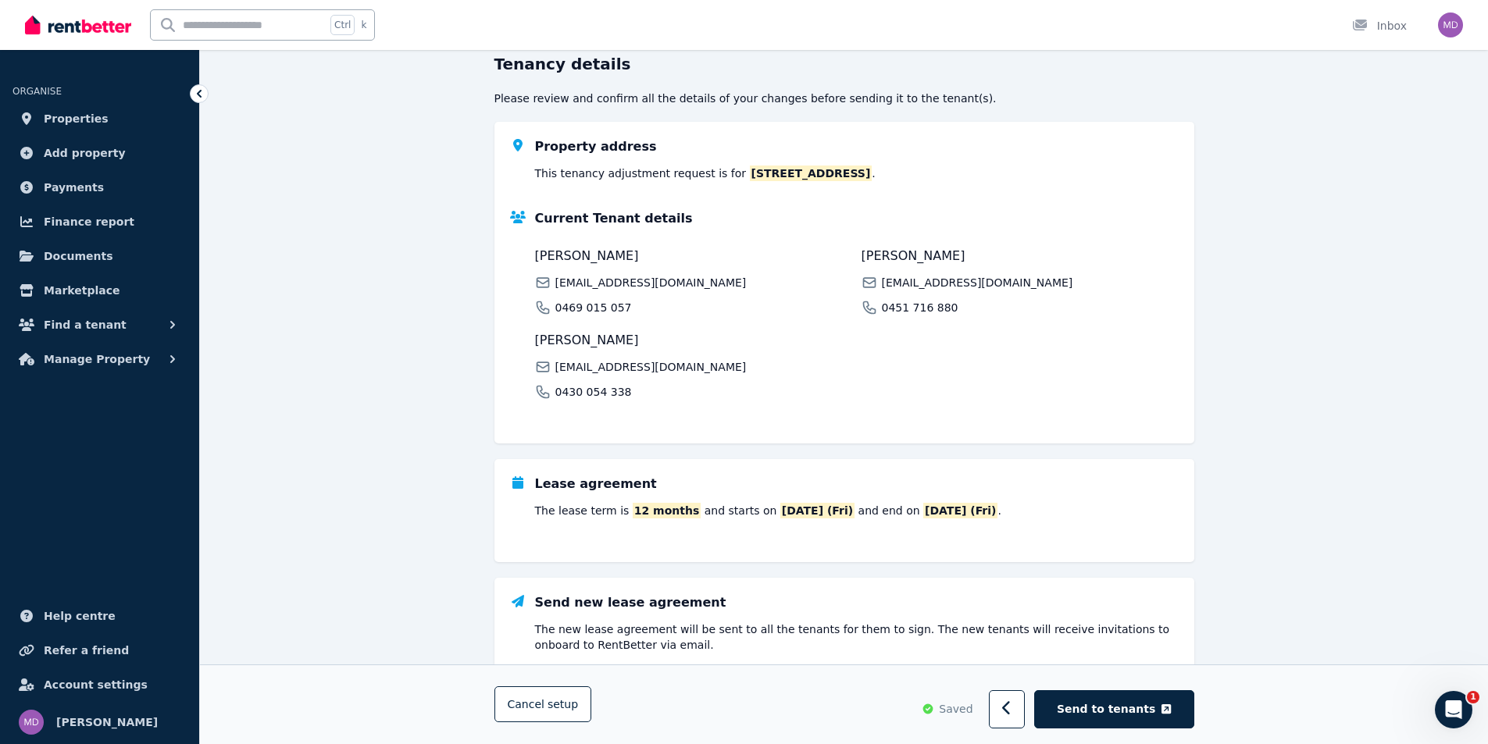
scroll to position [232, 0]
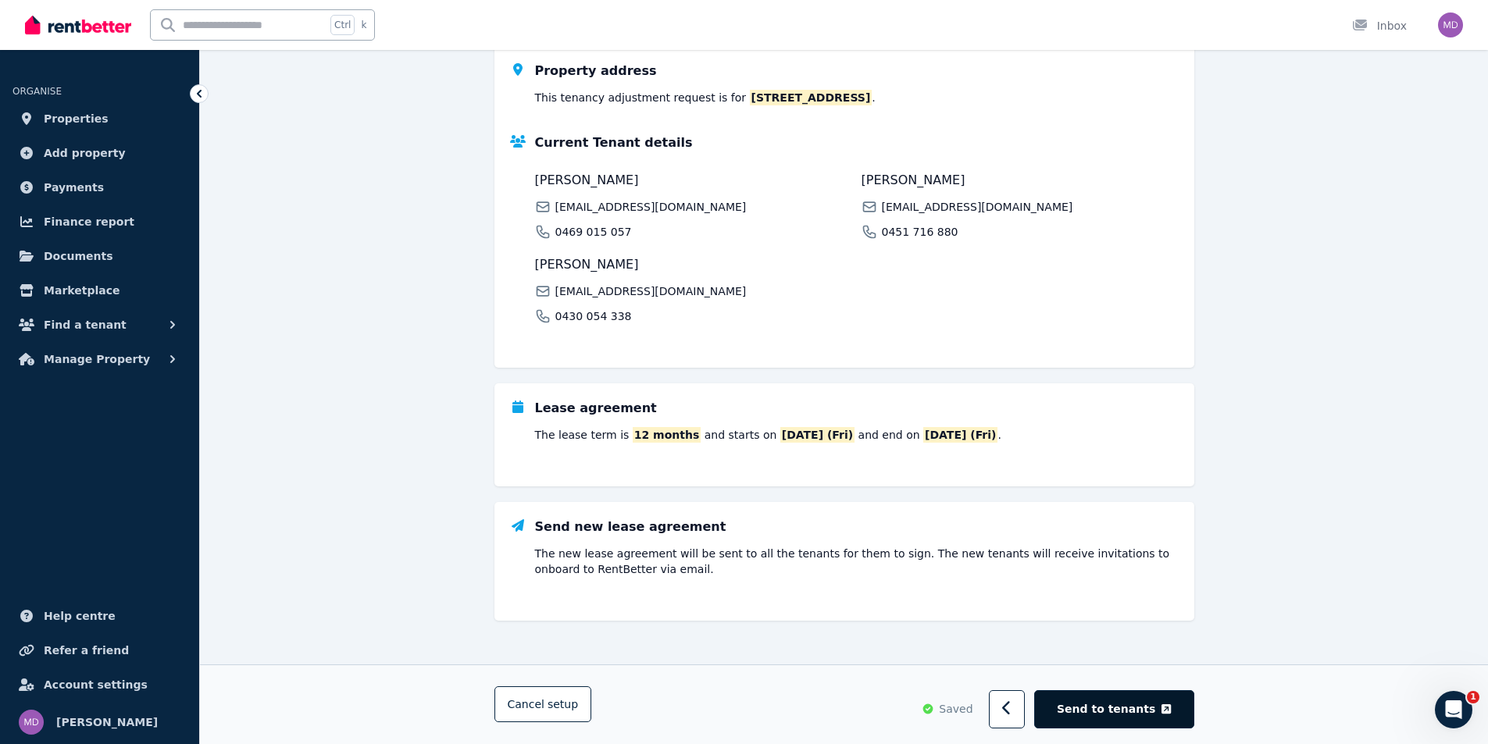
click at [1158, 712] on button "Send to tenants" at bounding box center [1113, 710] width 159 height 38
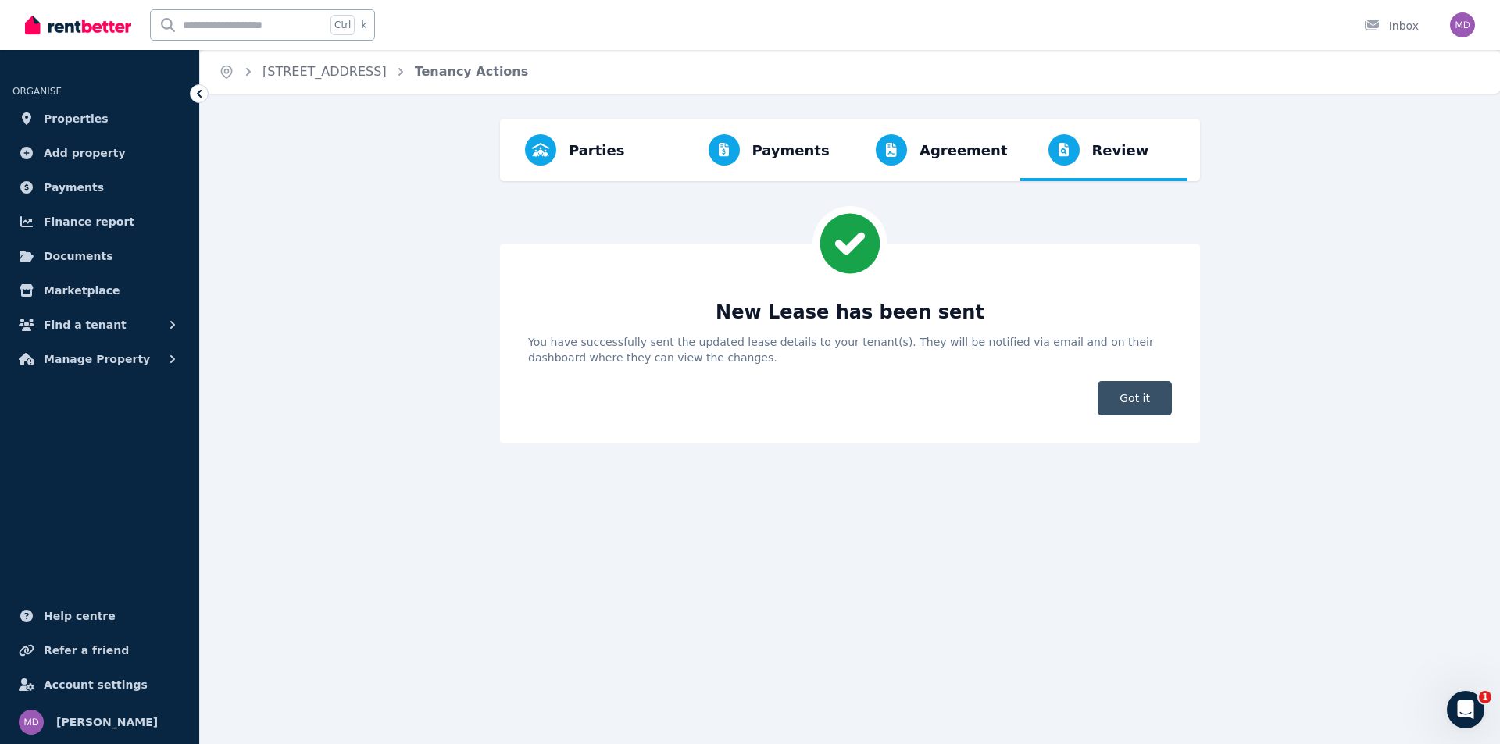
click at [1147, 397] on span "Got it" at bounding box center [1135, 398] width 74 height 34
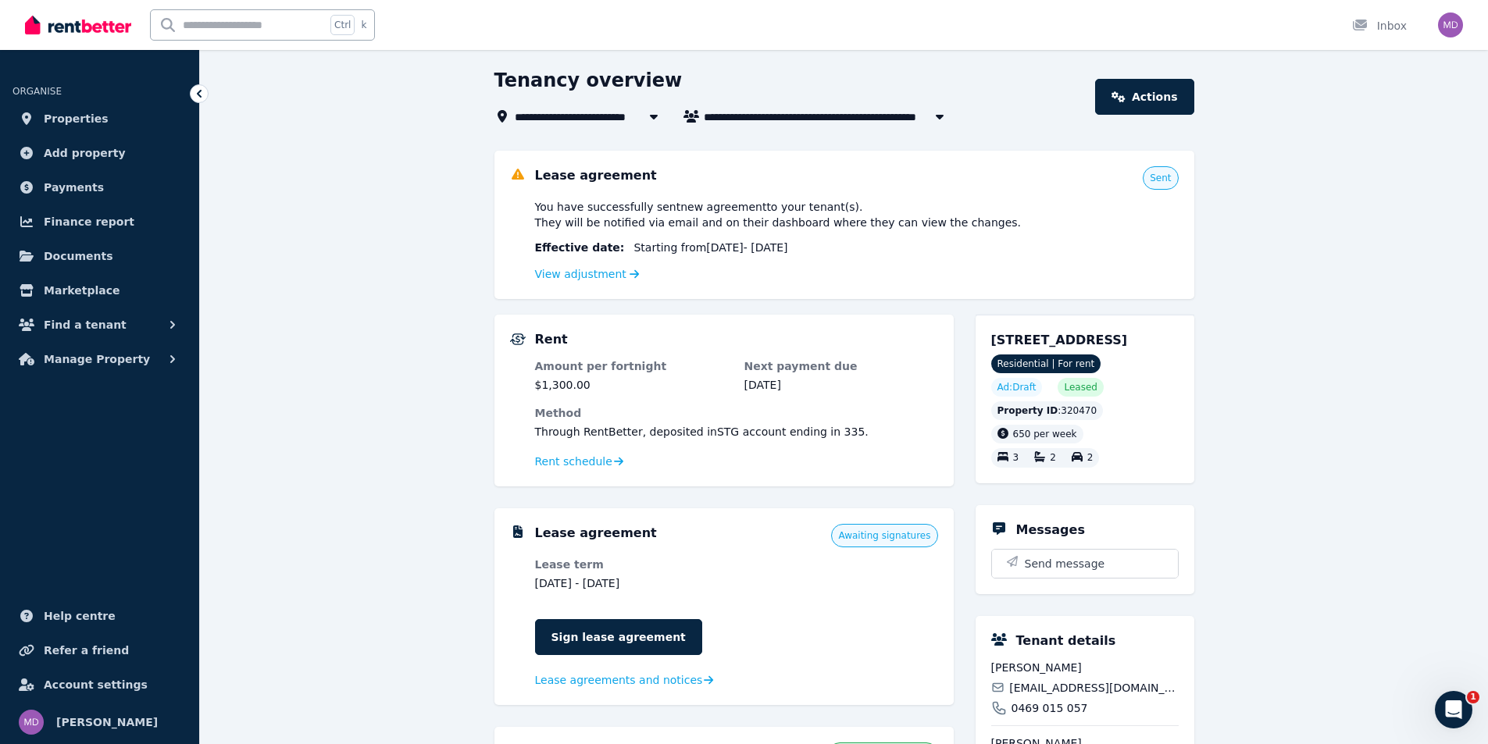
scroll to position [78, 0]
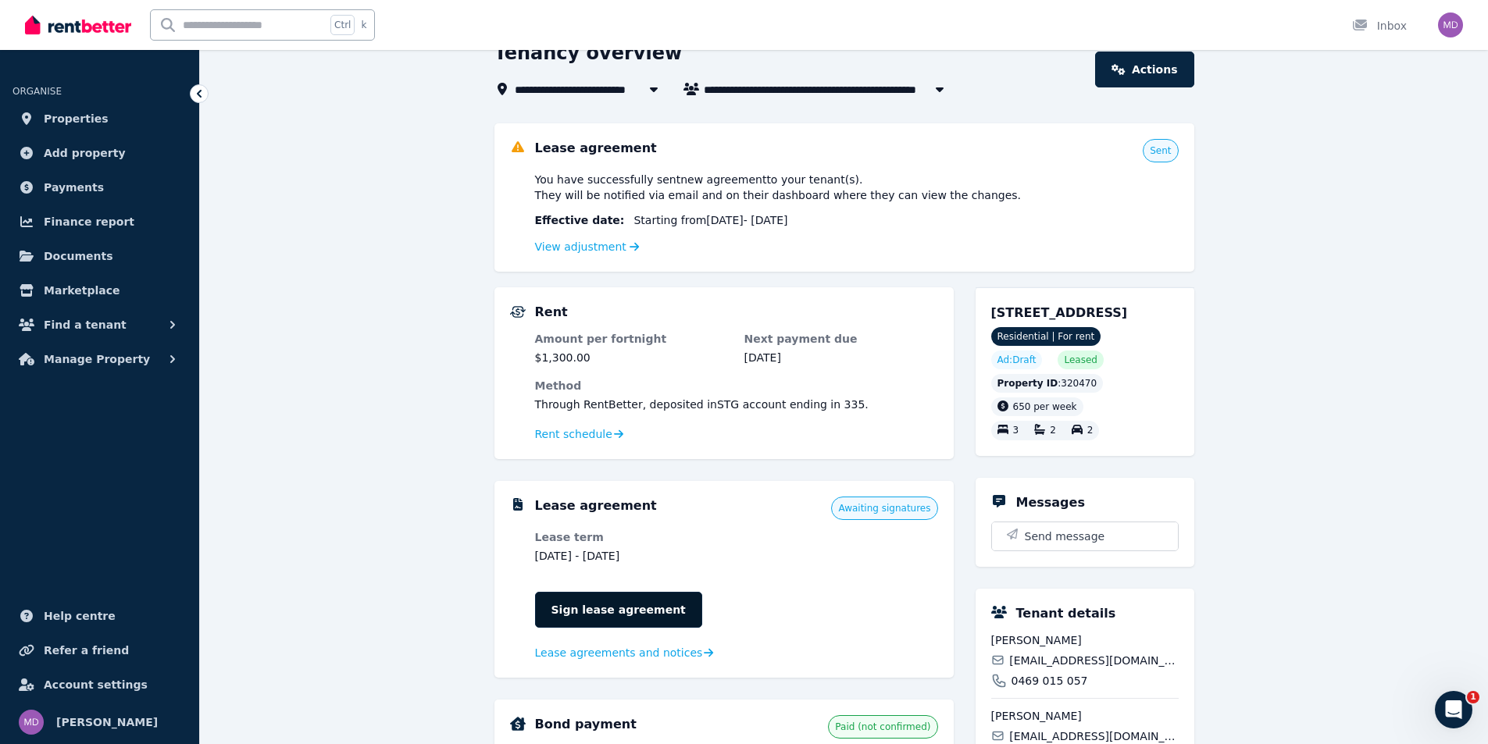
click at [627, 605] on link "Sign lease agreement" at bounding box center [618, 610] width 167 height 36
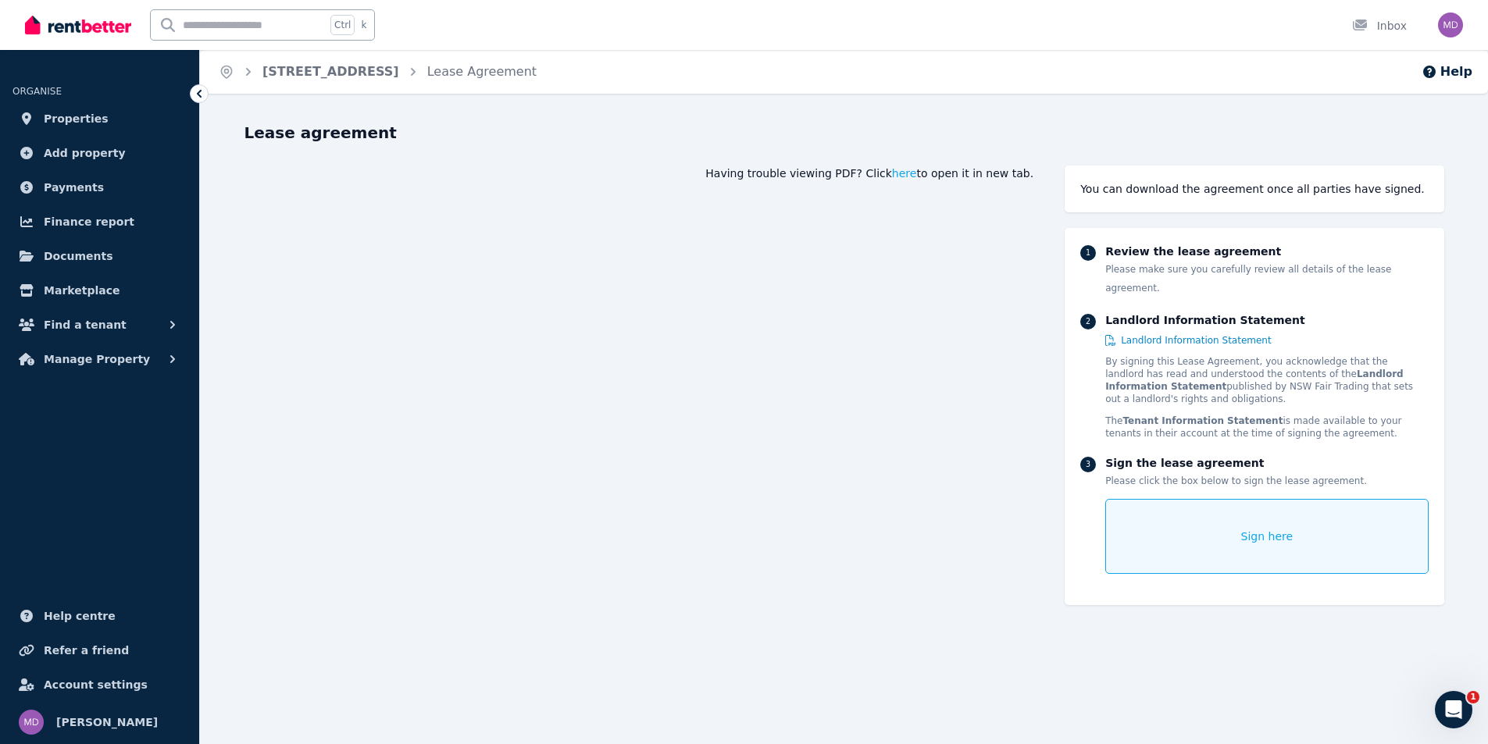
click at [1183, 519] on div "Sign here" at bounding box center [1266, 536] width 323 height 75
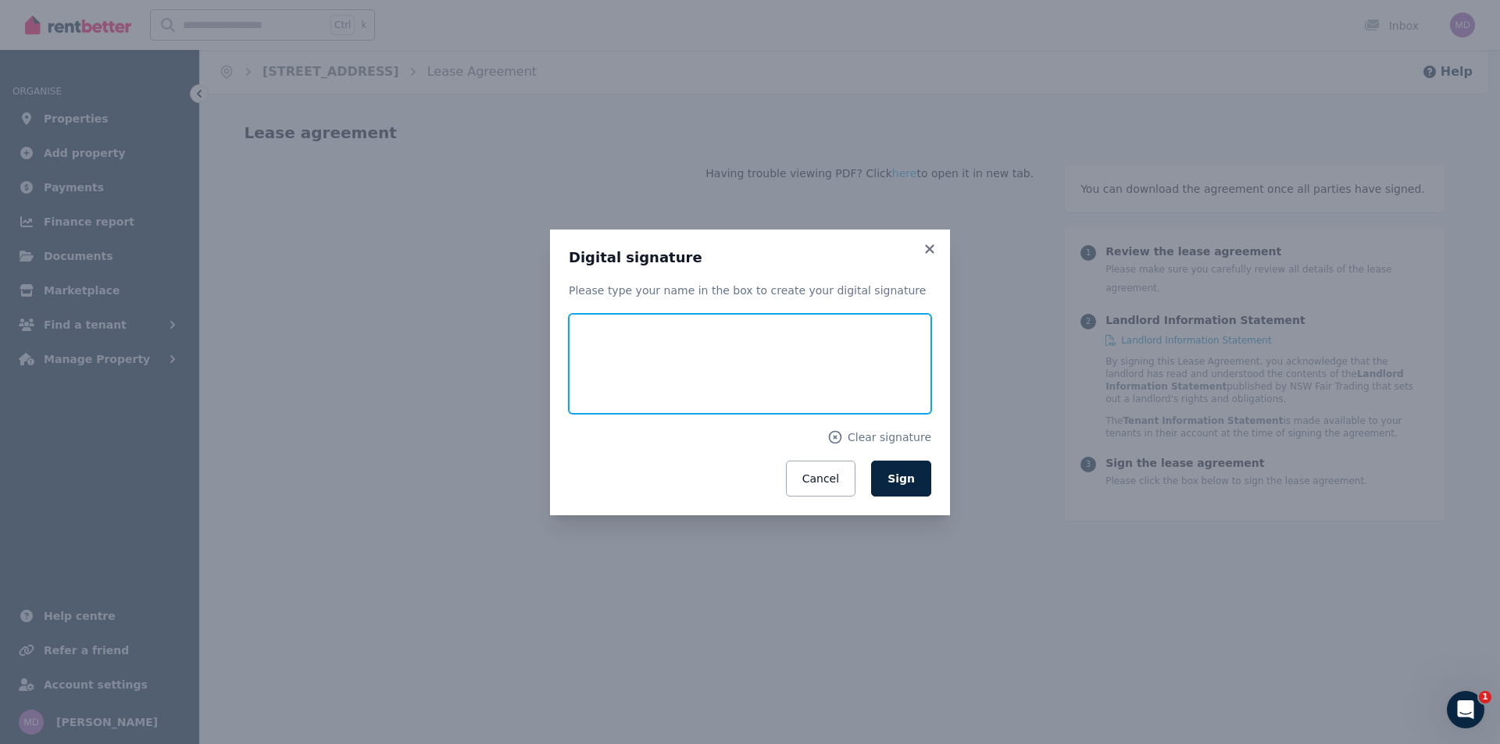
click at [598, 373] on input "text" at bounding box center [750, 364] width 362 height 100
type input "**********"
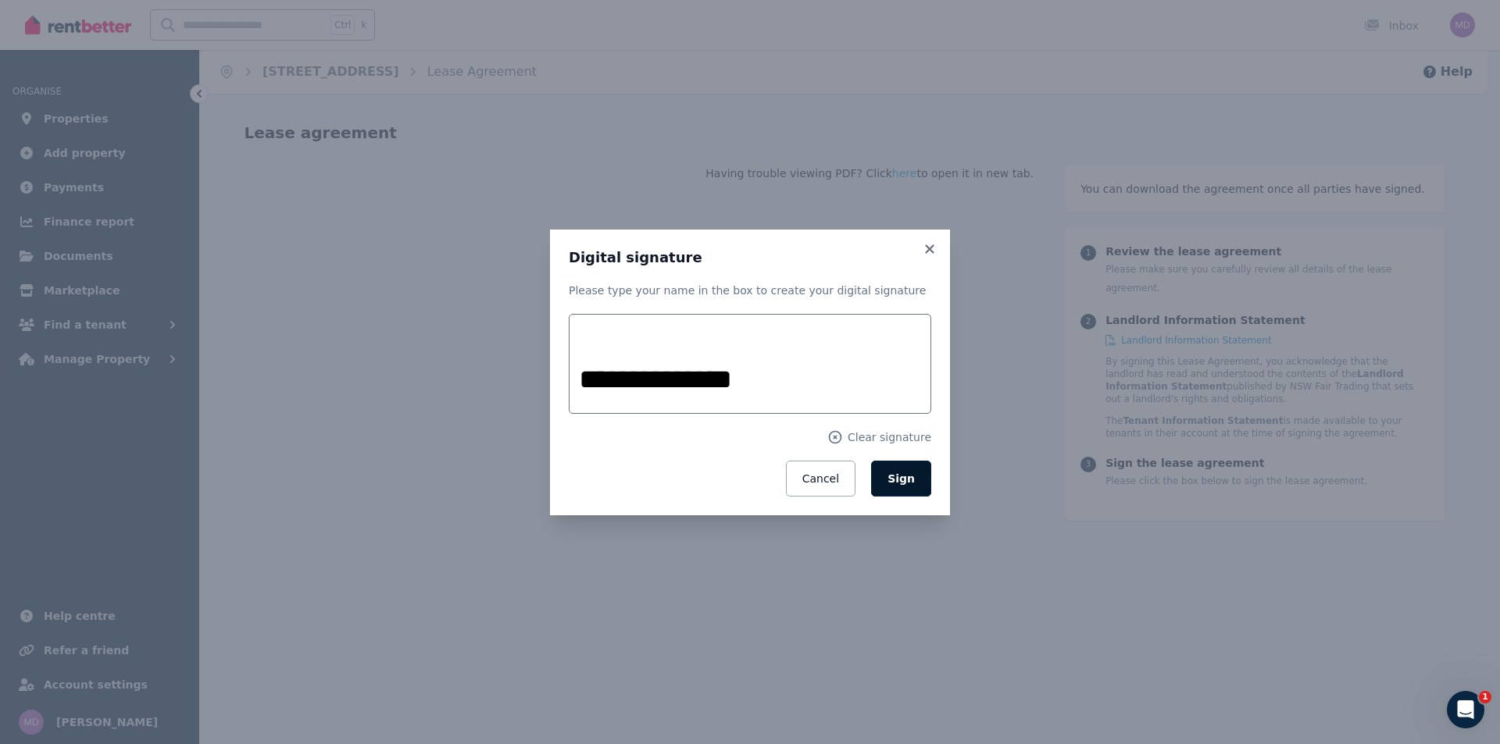
click at [901, 490] on button "Sign" at bounding box center [901, 479] width 60 height 36
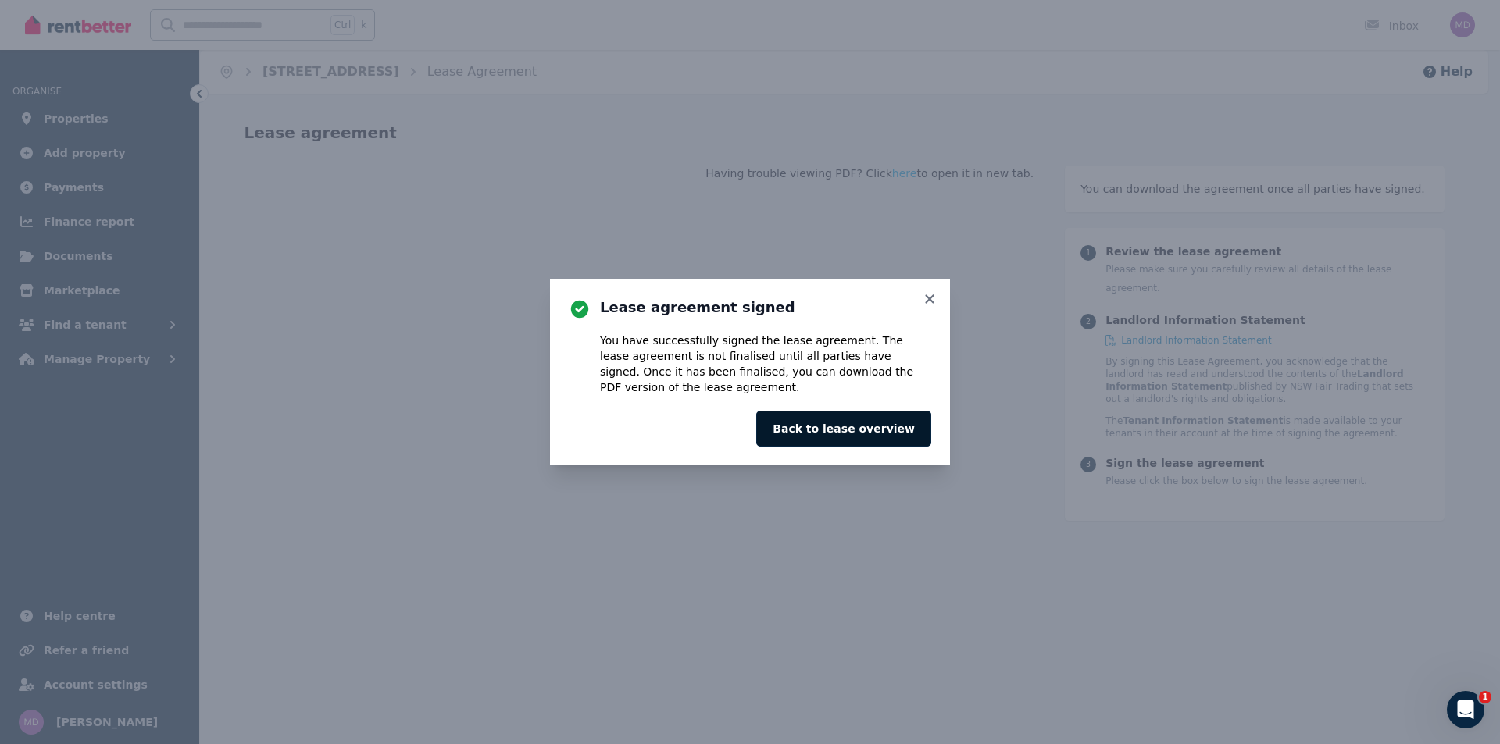
click at [870, 437] on button "Back to lease overview" at bounding box center [843, 429] width 175 height 36
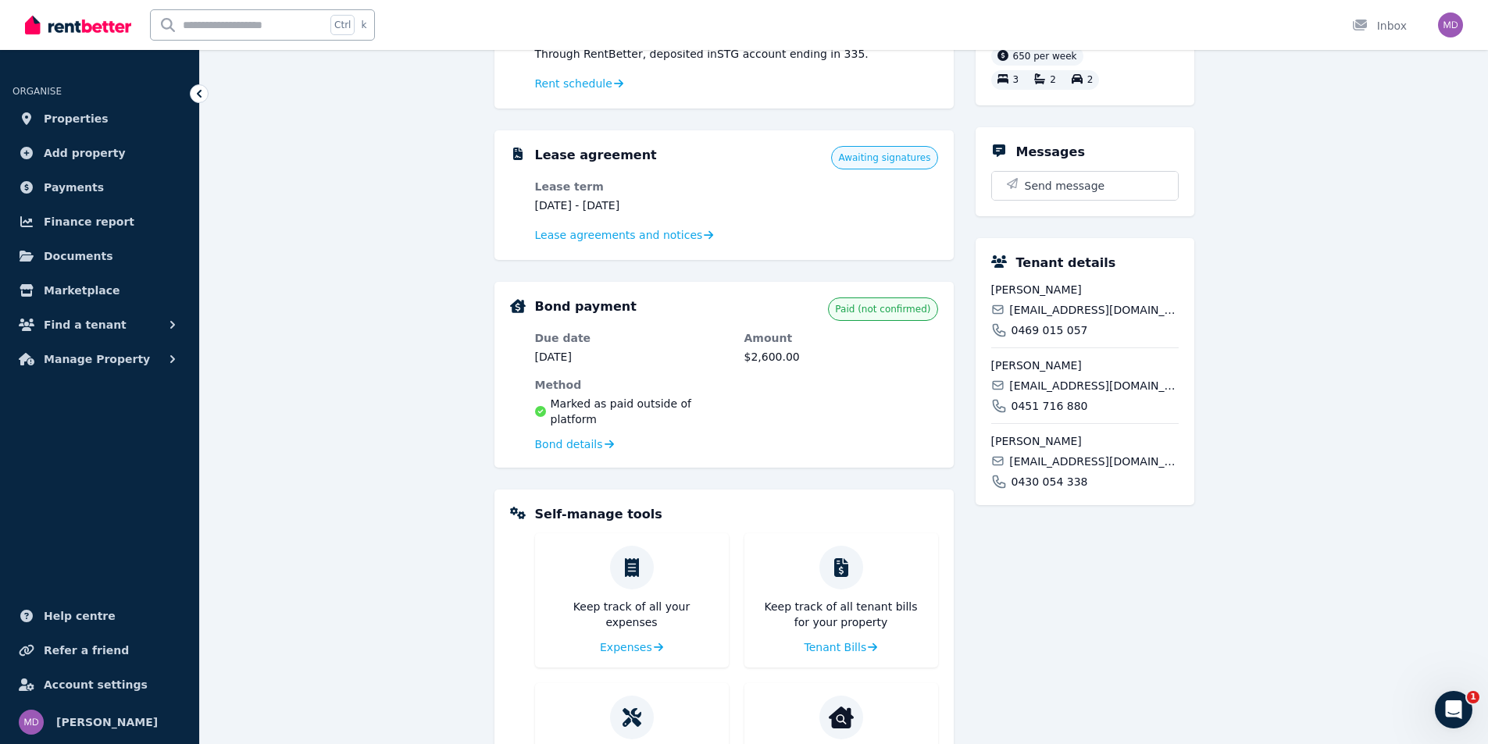
scroll to position [548, 0]
